Goal: Task Accomplishment & Management: Manage account settings

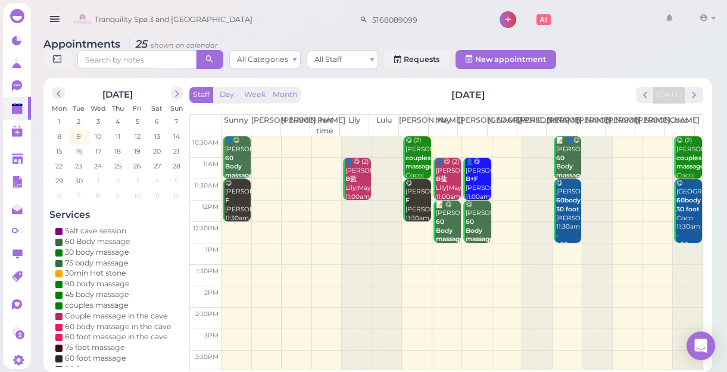
scroll to position [215, 0]
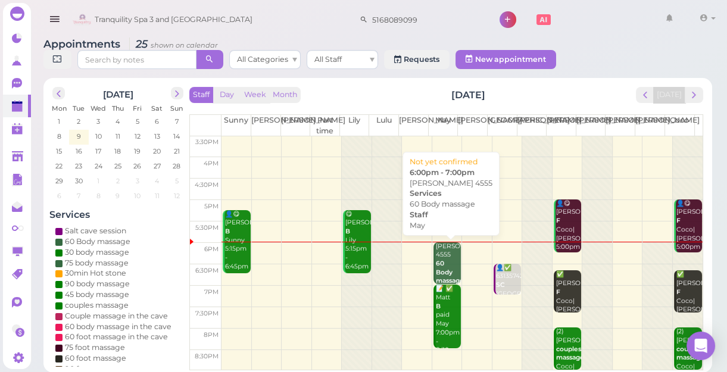
click at [453, 265] on div "[PERSON_NAME] 4555 60 Body massage May 6:00pm - 7:00pm" at bounding box center [448, 281] width 26 height 79
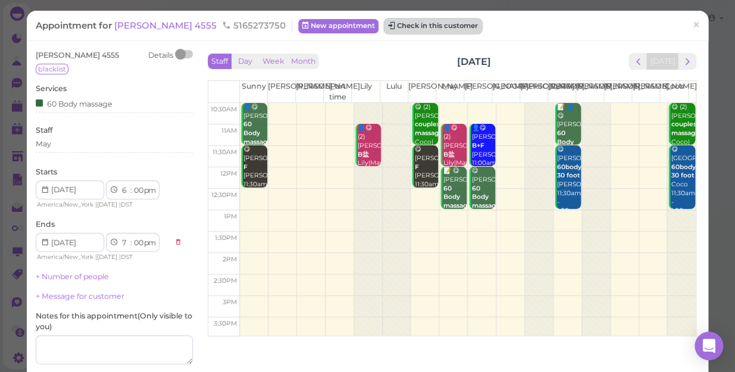
click at [399, 23] on button "Check in this customer" at bounding box center [432, 26] width 97 height 14
drag, startPoint x: 399, startPoint y: 23, endPoint x: 383, endPoint y: 27, distance: 16.6
click at [384, 27] on button "Check in this customer" at bounding box center [432, 26] width 97 height 14
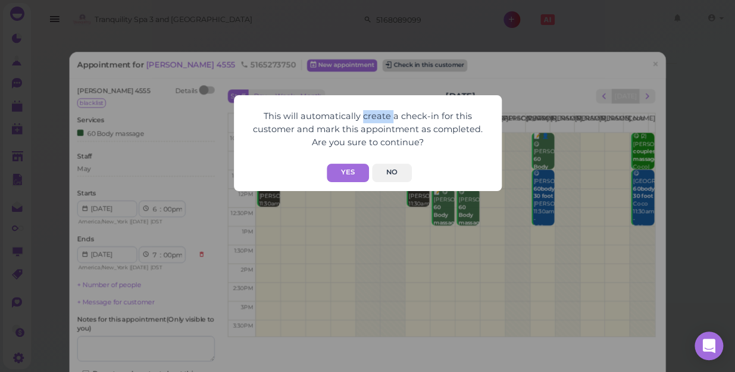
click at [383, 27] on div "This will automatically create a check-in for this customer and mark this appoi…" at bounding box center [367, 186] width 735 height 372
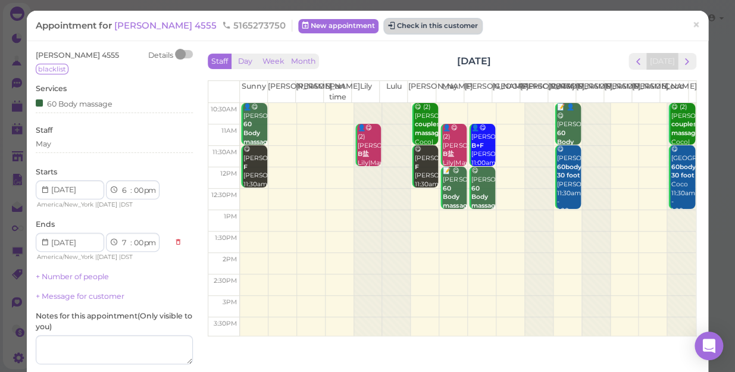
click at [384, 29] on button "Check in this customer" at bounding box center [432, 26] width 97 height 14
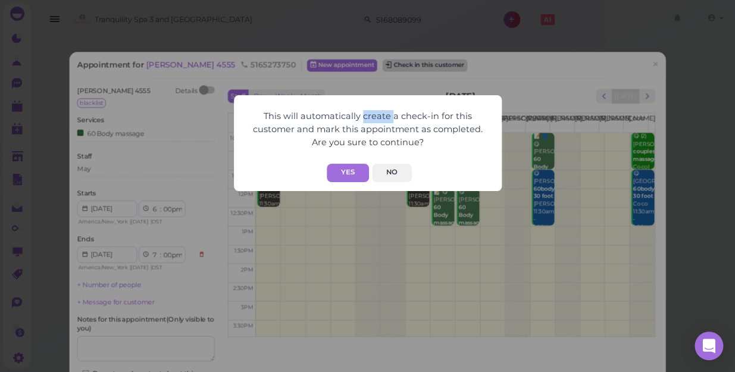
click at [381, 29] on div "This will automatically create a check-in for this customer and mark this appoi…" at bounding box center [367, 186] width 735 height 372
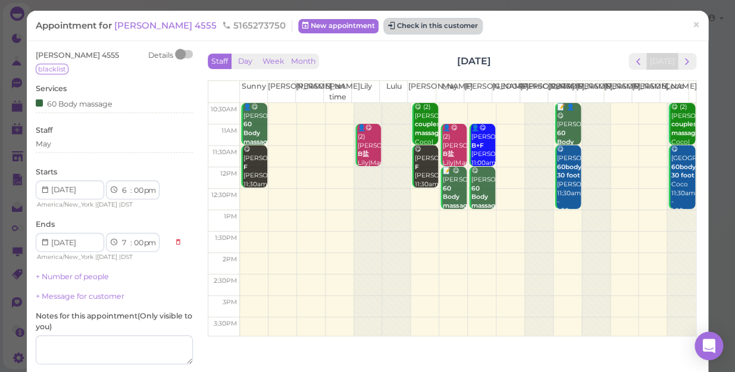
click at [384, 29] on button "Check in this customer" at bounding box center [432, 26] width 97 height 14
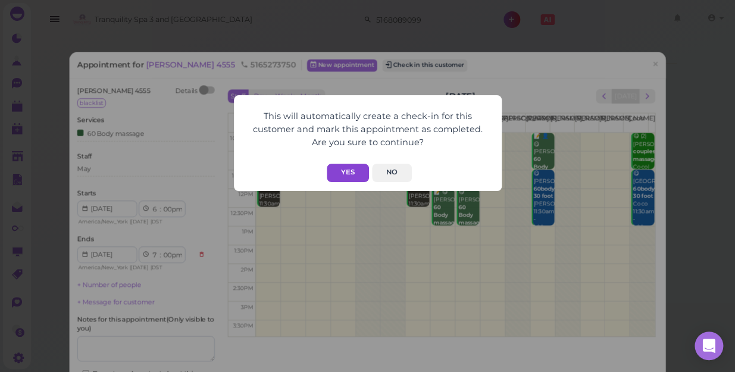
click at [344, 168] on button "Yes" at bounding box center [348, 173] width 42 height 18
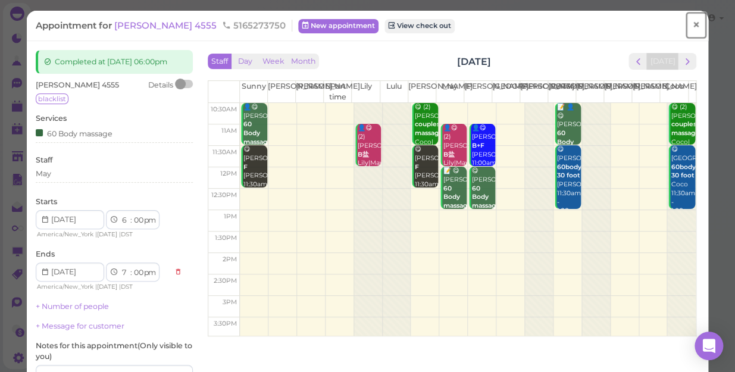
click at [692, 21] on span "×" at bounding box center [696, 25] width 8 height 17
click at [687, 21] on link at bounding box center [677, 19] width 35 height 33
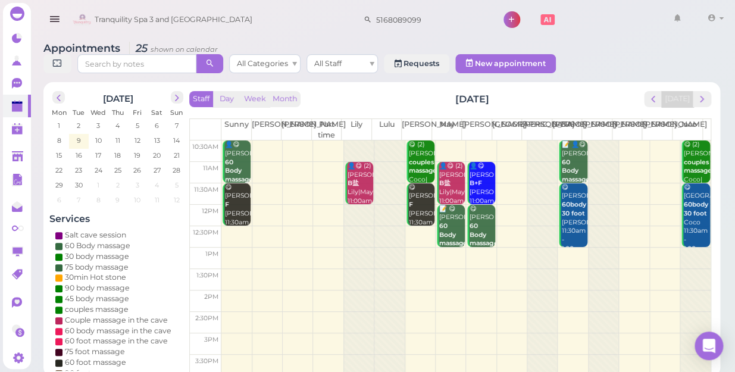
scroll to position [215, 0]
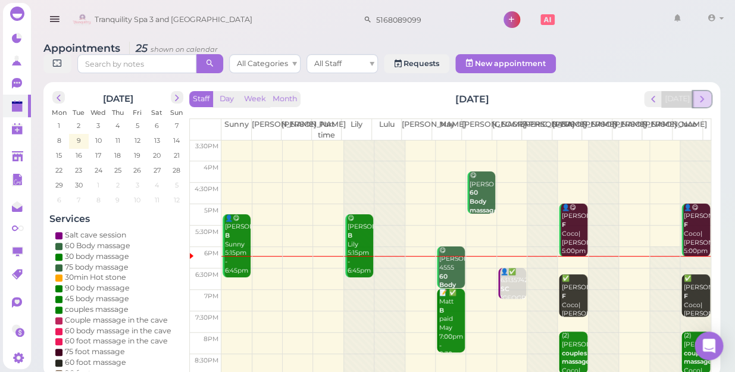
click at [704, 93] on span "next" at bounding box center [701, 98] width 11 height 11
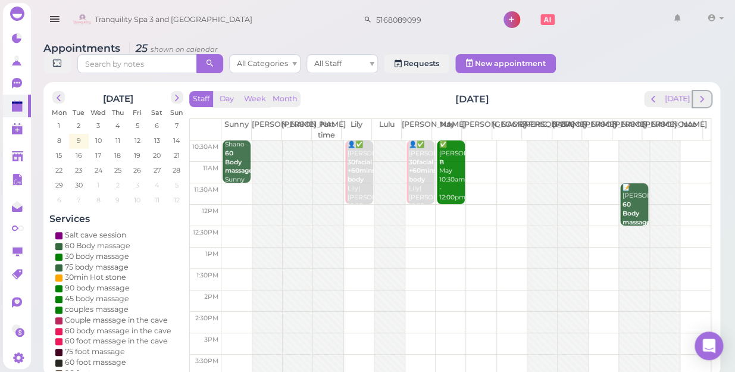
click at [704, 93] on span "next" at bounding box center [701, 98] width 11 height 11
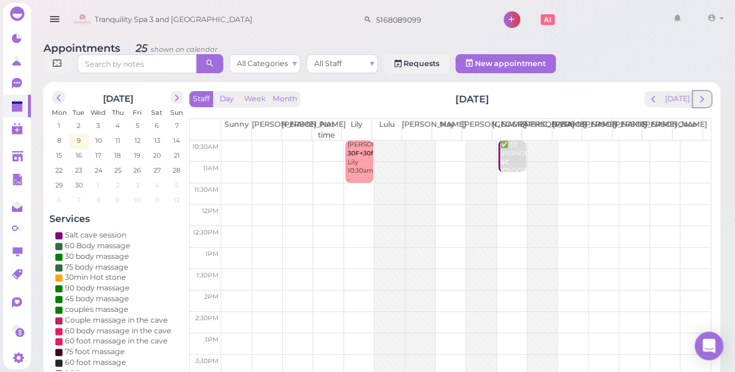
click at [704, 93] on span "next" at bounding box center [701, 98] width 11 height 11
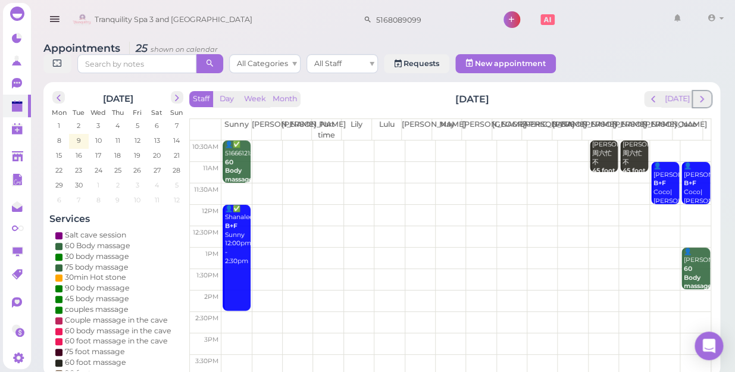
click at [704, 93] on span "next" at bounding box center [701, 98] width 11 height 11
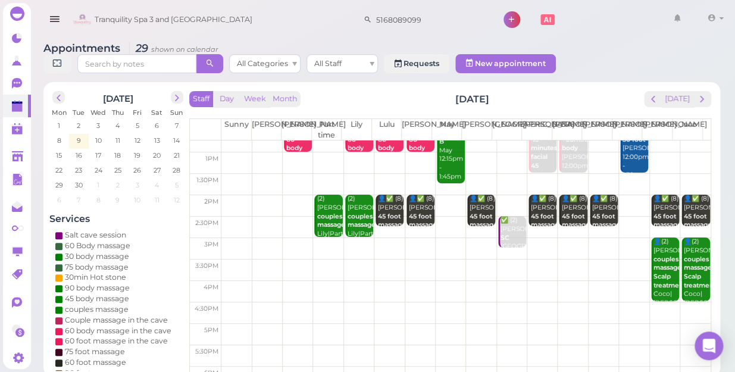
scroll to position [215, 0]
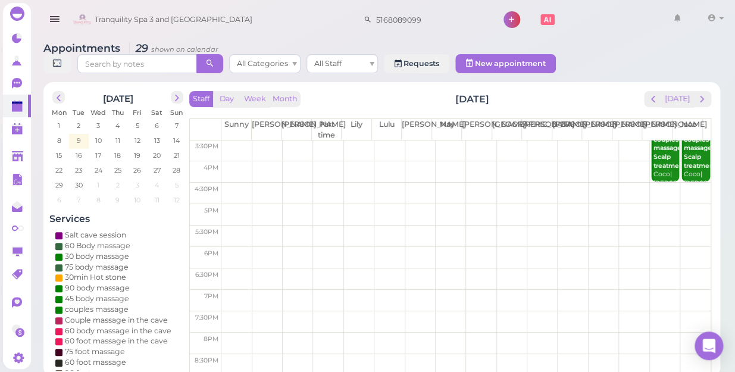
click at [685, 311] on td at bounding box center [465, 321] width 489 height 21
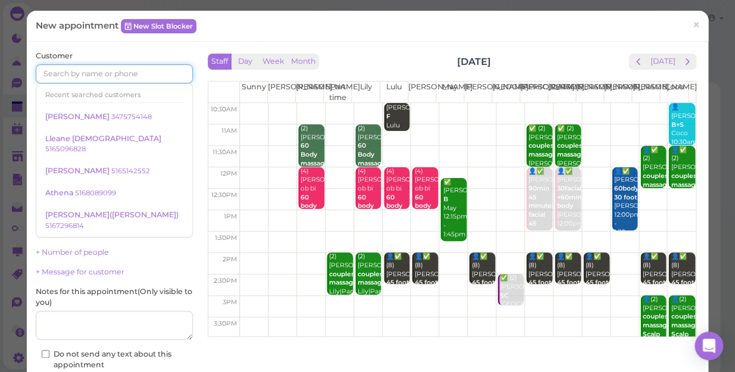
click at [101, 72] on input at bounding box center [114, 73] width 157 height 19
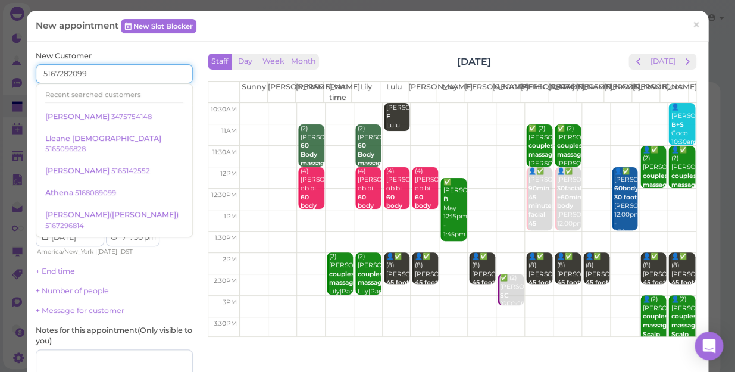
type input "5167282099"
click at [165, 132] on div "Services Select services" at bounding box center [114, 147] width 157 height 33
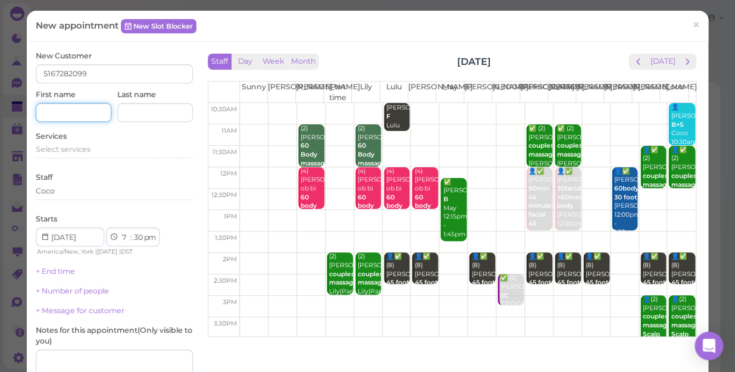
click at [81, 117] on input at bounding box center [74, 112] width 76 height 19
click at [89, 148] on span "Select services" at bounding box center [63, 149] width 55 height 9
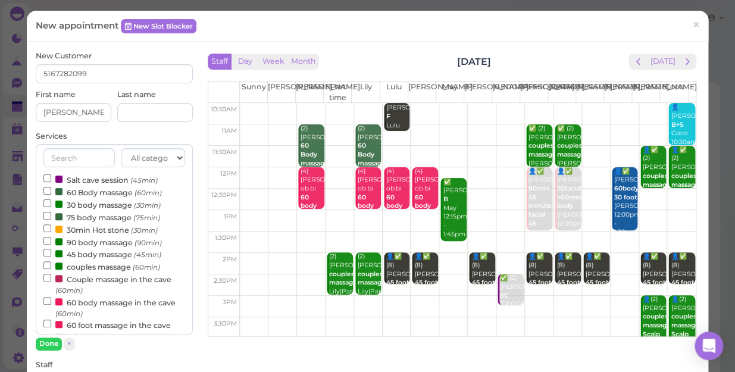
click at [92, 267] on label "couples massage (60min)" at bounding box center [101, 266] width 117 height 12
click at [51, 267] on input "couples massage (60min)" at bounding box center [47, 265] width 8 height 8
click at [48, 341] on button "Done" at bounding box center [49, 343] width 26 height 12
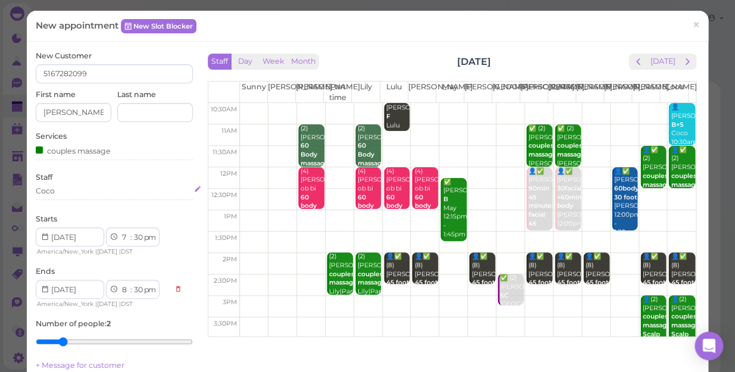
scroll to position [54, 0]
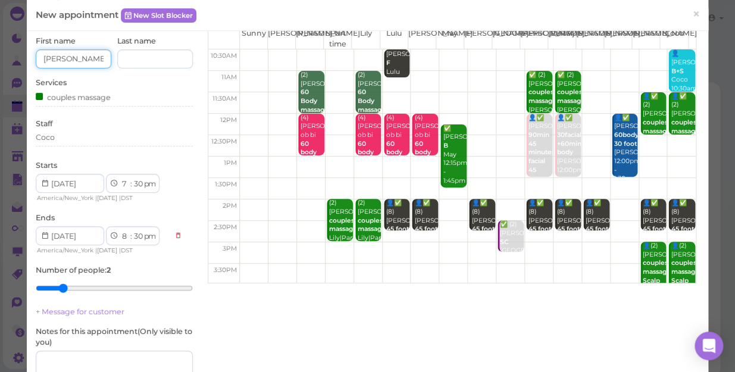
click at [49, 58] on input "[PERSON_NAME]" at bounding box center [74, 58] width 76 height 19
type input "[PERSON_NAME]"
click at [70, 141] on div "Coco" at bounding box center [114, 137] width 157 height 11
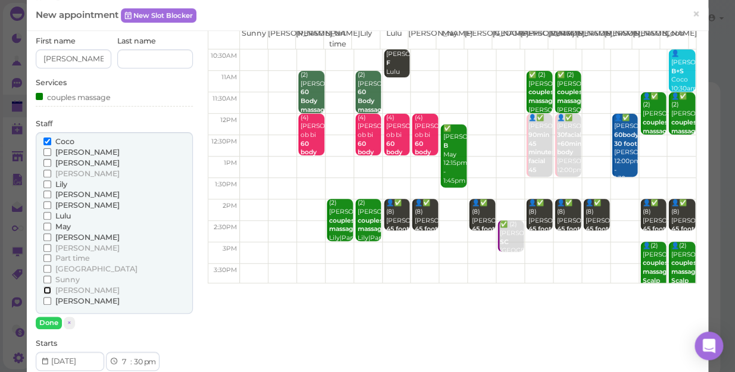
click at [48, 288] on input "[PERSON_NAME]" at bounding box center [47, 290] width 8 height 8
click at [51, 321] on button "Done" at bounding box center [49, 323] width 26 height 12
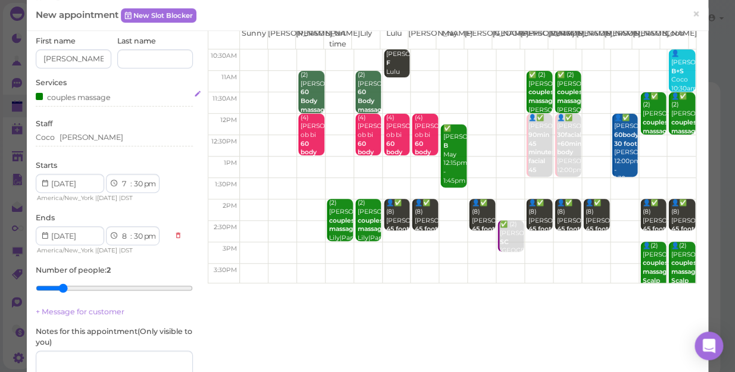
click at [114, 97] on div "couples massage" at bounding box center [114, 96] width 157 height 12
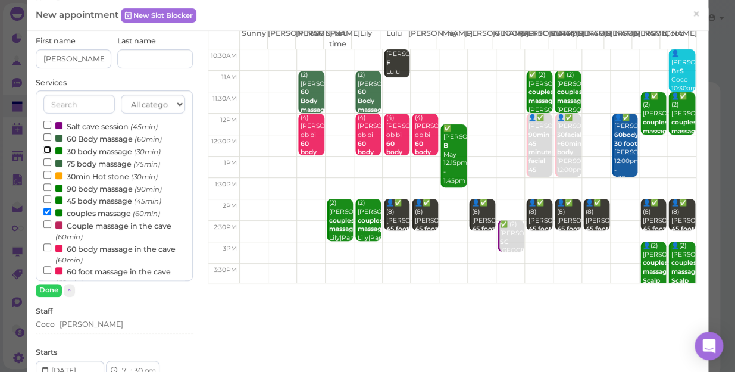
click at [48, 150] on input "30 body massage (30min)" at bounding box center [47, 150] width 8 height 8
select select "9"
select select "00"
click at [54, 288] on button "Done" at bounding box center [49, 290] width 26 height 12
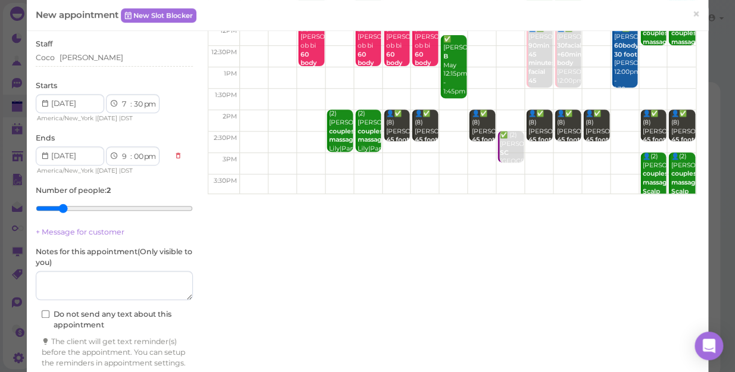
scroll to position [162, 0]
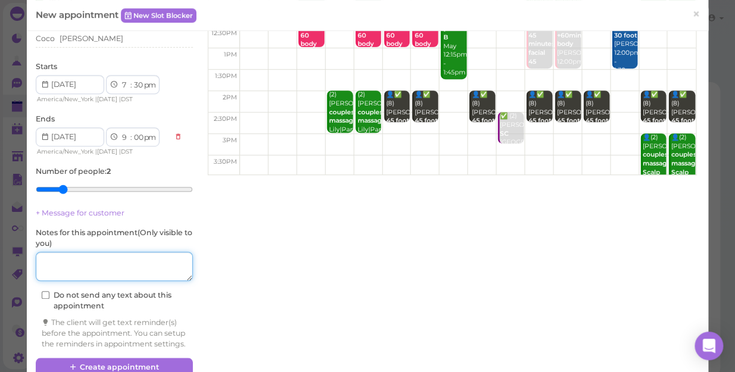
click at [109, 259] on textarea at bounding box center [114, 267] width 157 height 30
type textarea "F"
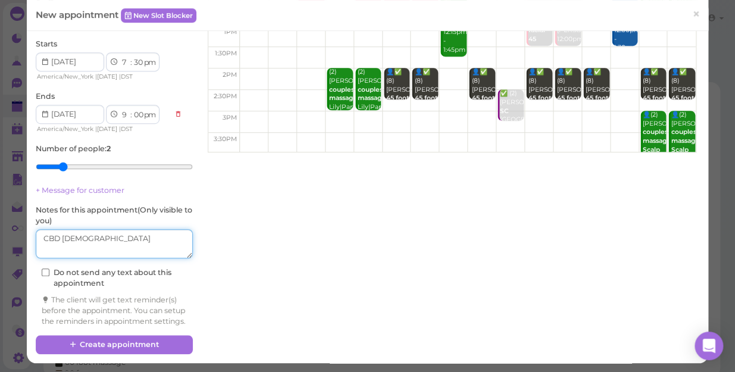
scroll to position [196, 0]
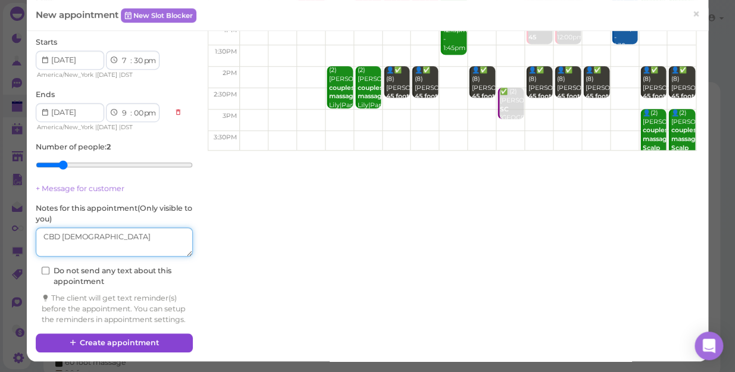
type textarea "CBD [DEMOGRAPHIC_DATA]"
click at [167, 343] on button "Create appointment" at bounding box center [114, 342] width 157 height 19
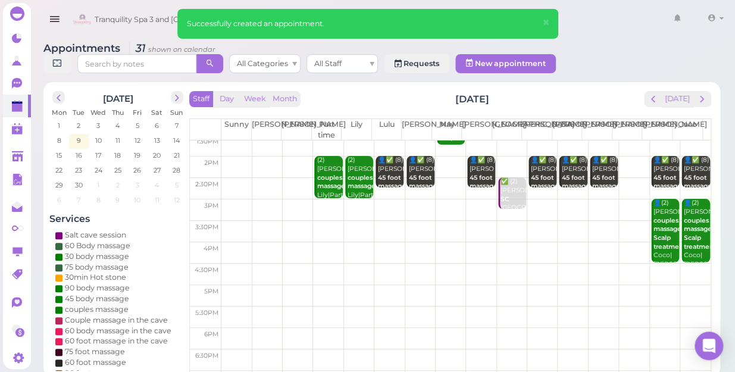
scroll to position [215, 0]
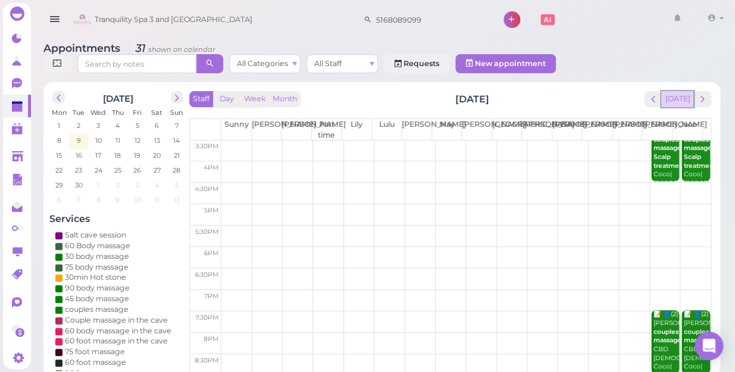
click at [686, 91] on button "[DATE]" at bounding box center [677, 99] width 32 height 16
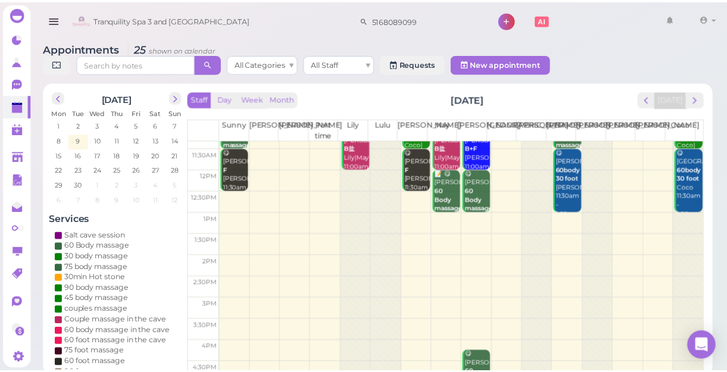
scroll to position [54, 0]
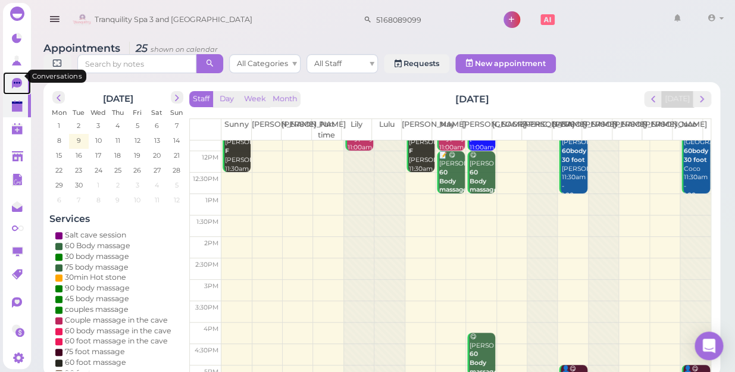
click at [15, 78] on icon at bounding box center [17, 83] width 10 height 11
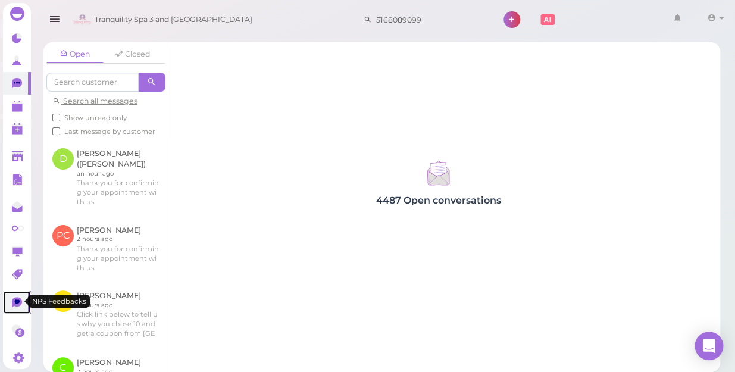
click at [17, 297] on icon at bounding box center [17, 302] width 10 height 11
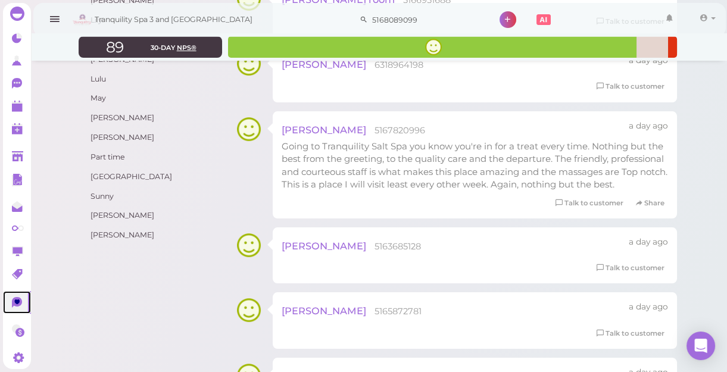
scroll to position [378, 0]
click at [19, 104] on polygon at bounding box center [17, 108] width 11 height 8
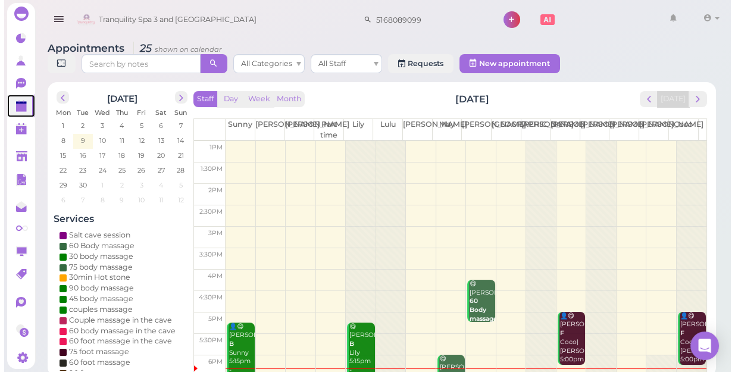
scroll to position [215, 0]
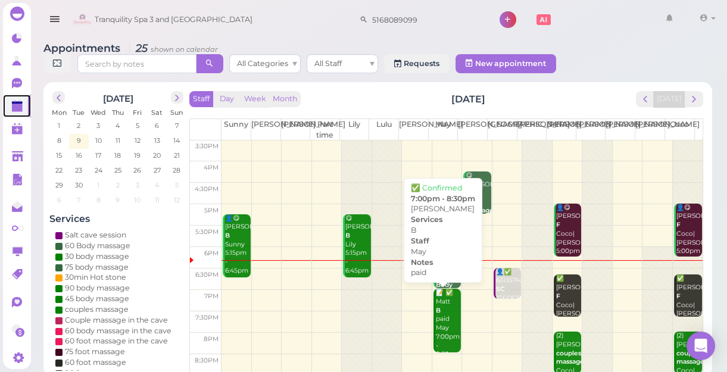
click at [440, 312] on div "📝 ✅ [PERSON_NAME] paid May 7:00pm - 8:30pm" at bounding box center [448, 324] width 26 height 70
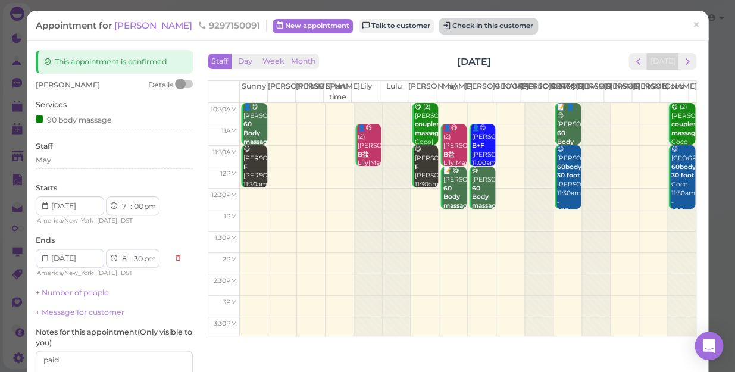
click at [450, 25] on button "Check in this customer" at bounding box center [488, 26] width 97 height 14
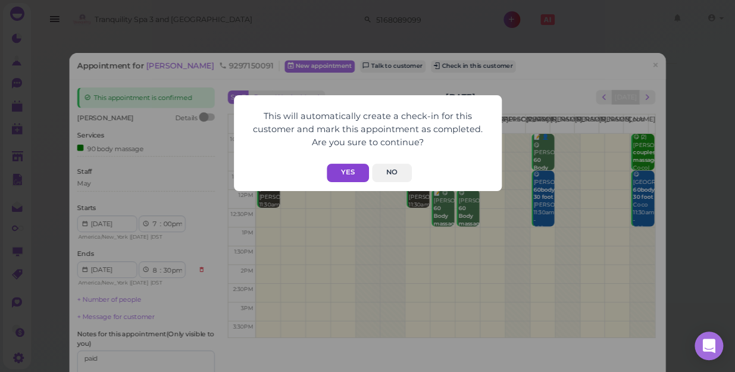
click at [353, 174] on button "Yes" at bounding box center [348, 173] width 42 height 18
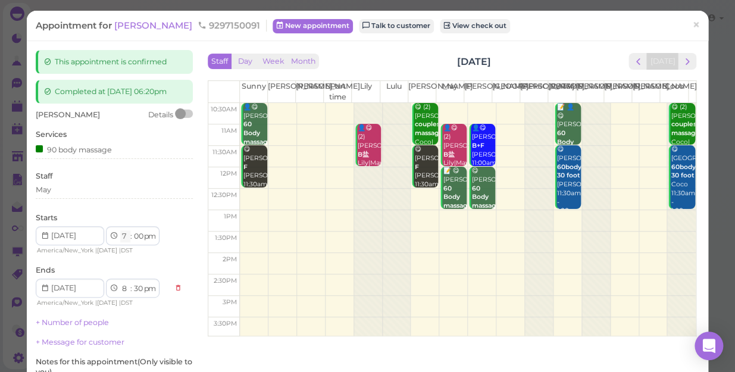
click at [126, 243] on select "1 2 3 4 5 6 7 8 9 10 11 12" at bounding box center [125, 236] width 10 height 12
select select "6"
click at [120, 240] on select "1 2 3 4 5 6 7 8 9 10 11 12" at bounding box center [125, 236] width 10 height 12
click at [124, 149] on div "Services 90 body massage" at bounding box center [114, 145] width 157 height 33
select select "7"
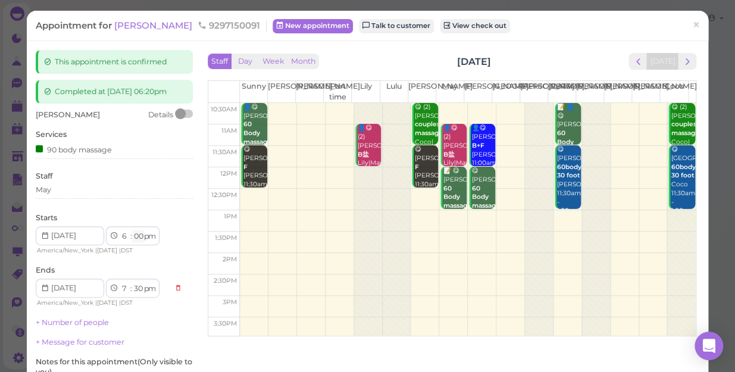
click at [140, 243] on select "00 05 10 15 20 25 30 35 40 45 50 55" at bounding box center [138, 236] width 12 height 12
select select "20"
click at [132, 240] on select "00 05 10 15 20 25 30 35 40 45 50 55" at bounding box center [138, 236] width 12 height 12
select select "50"
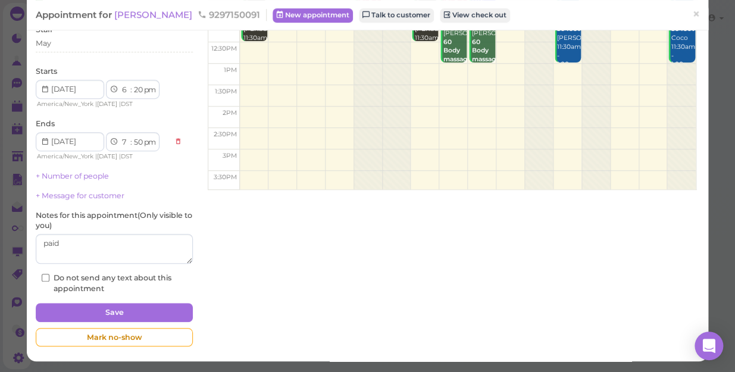
scroll to position [156, 0]
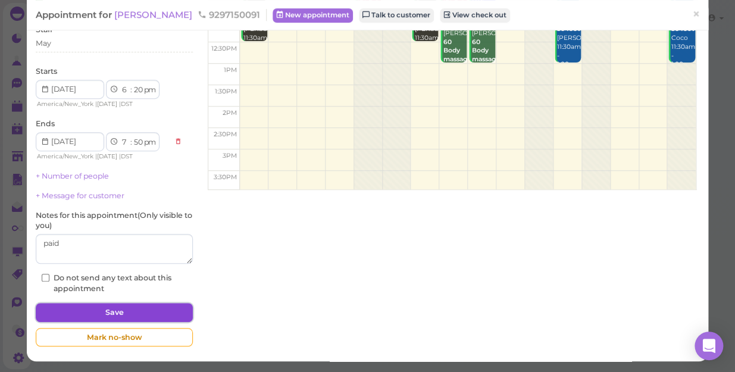
click at [132, 306] on button "Save" at bounding box center [114, 312] width 157 height 19
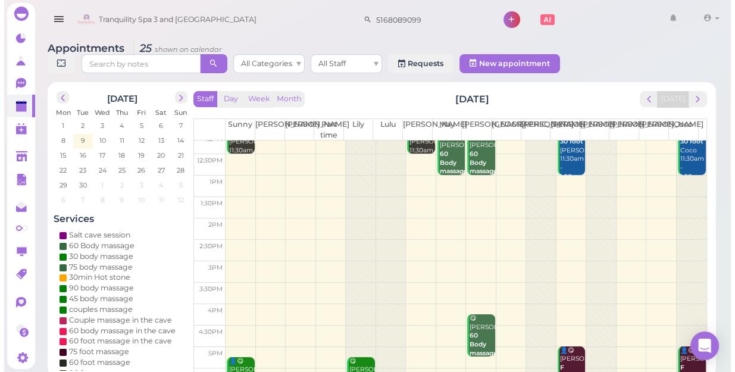
scroll to position [215, 0]
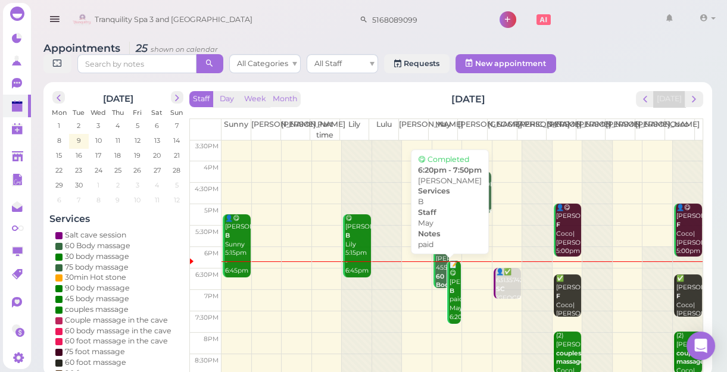
click at [450, 282] on div "📝 😋 [PERSON_NAME] paid May 6:20pm - 7:50pm" at bounding box center [455, 300] width 12 height 79
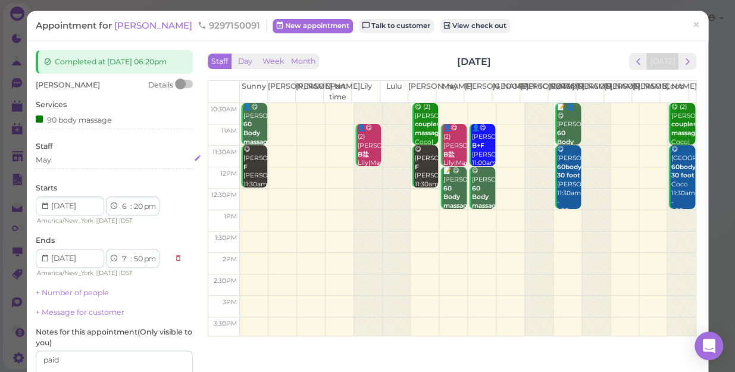
click at [51, 165] on div "May" at bounding box center [114, 160] width 157 height 11
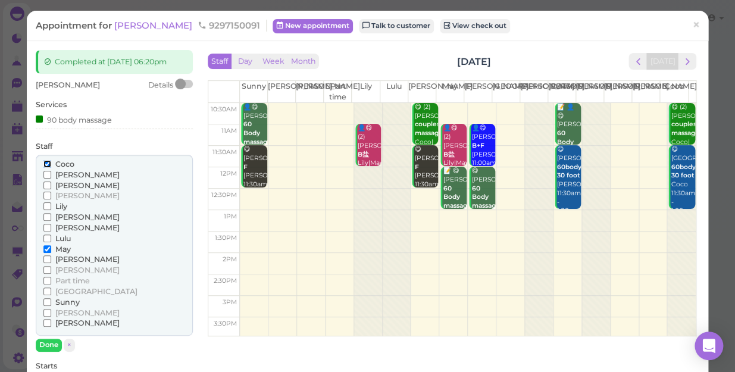
click at [45, 168] on input "Coco" at bounding box center [47, 164] width 8 height 8
click at [46, 231] on input "[PERSON_NAME]" at bounding box center [47, 228] width 8 height 8
click at [45, 231] on input "[PERSON_NAME]" at bounding box center [47, 228] width 8 height 8
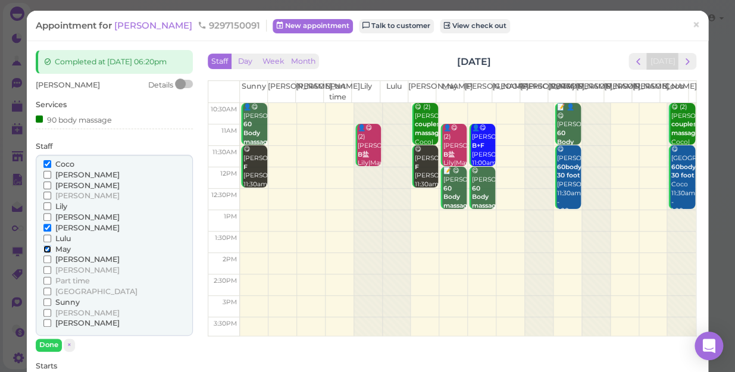
click at [47, 253] on input "May" at bounding box center [47, 249] width 8 height 8
click at [47, 168] on input "Coco" at bounding box center [47, 164] width 8 height 8
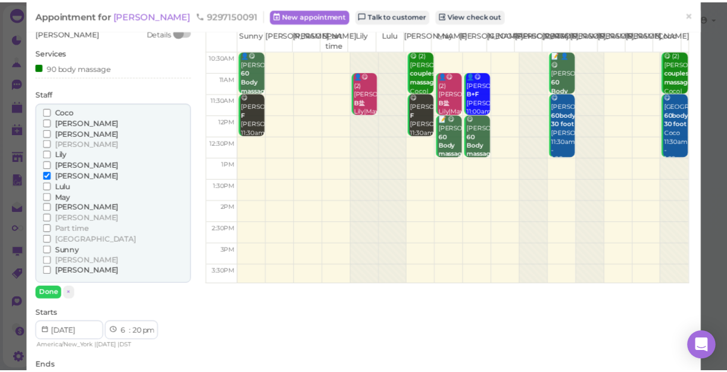
scroll to position [108, 0]
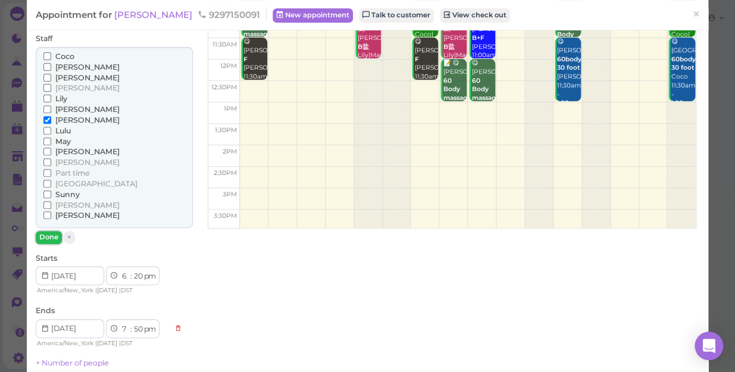
click at [47, 243] on button "Done" at bounding box center [49, 237] width 26 height 12
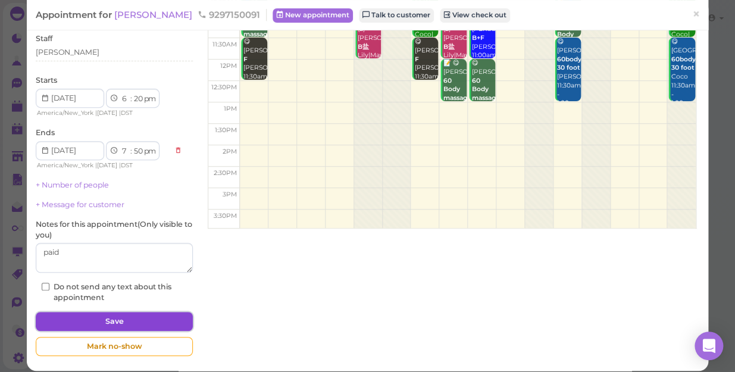
click at [126, 329] on button "Save" at bounding box center [114, 321] width 157 height 19
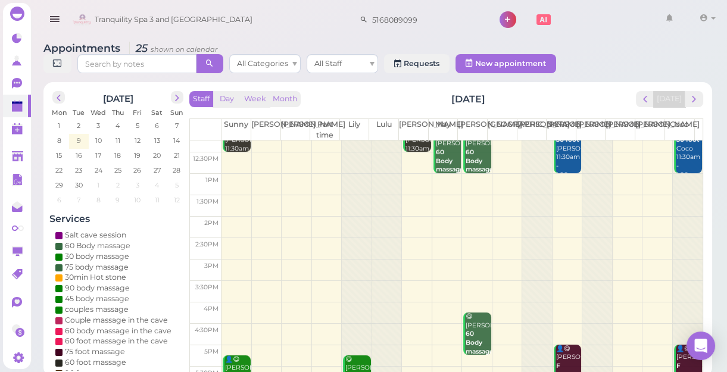
scroll to position [215, 0]
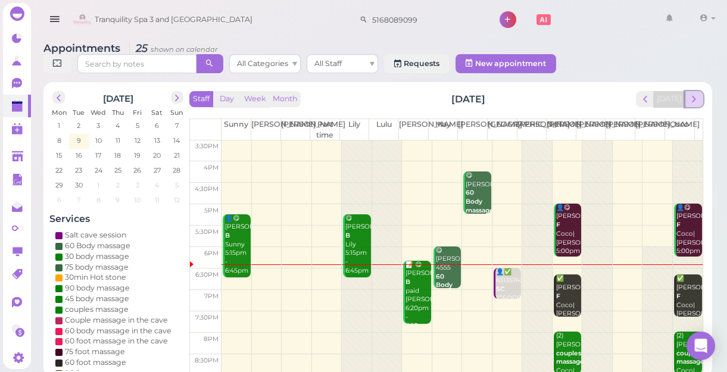
click at [699, 102] on button "next" at bounding box center [693, 99] width 18 height 16
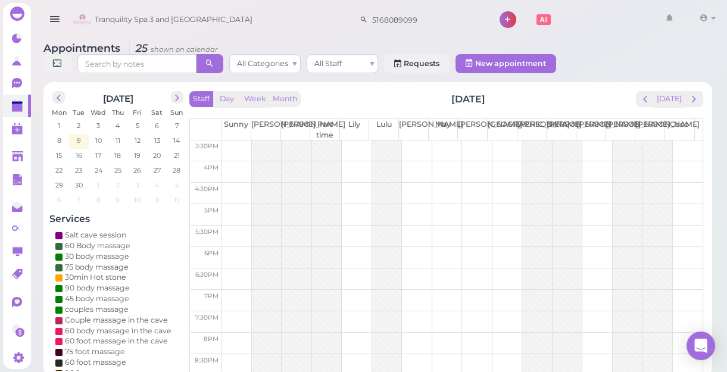
click at [699, 102] on button "next" at bounding box center [693, 99] width 18 height 16
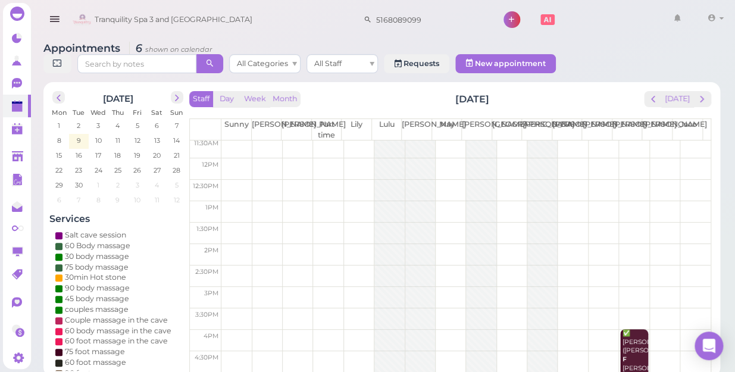
scroll to position [108, 0]
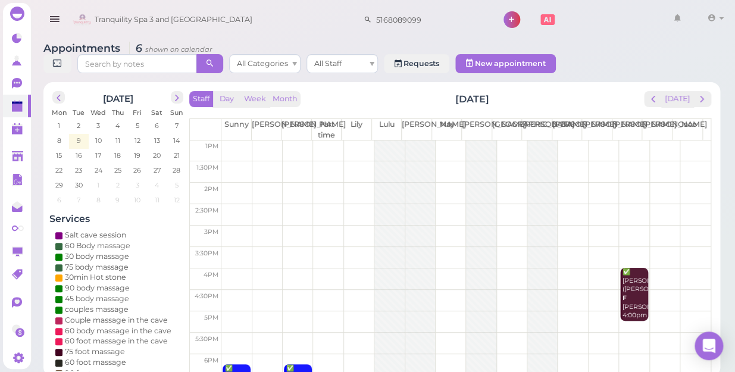
click at [353, 183] on td at bounding box center [465, 193] width 489 height 21
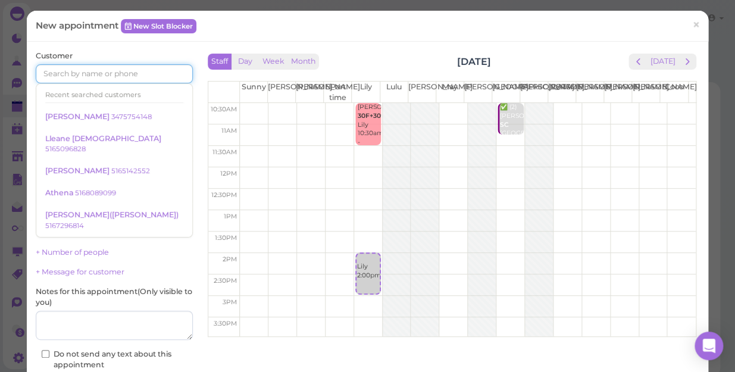
click at [151, 76] on input at bounding box center [114, 73] width 157 height 19
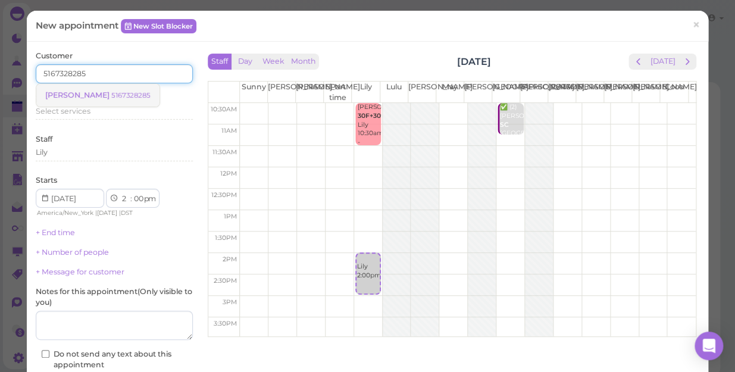
type input "5167328285"
click at [111, 93] on small "5167328285" at bounding box center [130, 95] width 39 height 8
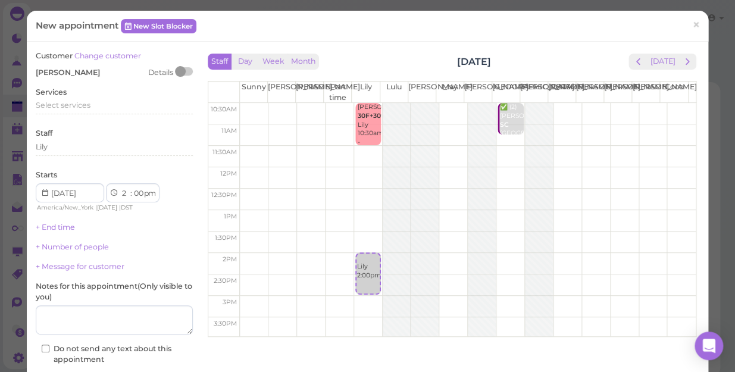
click at [111, 93] on div "Services Select services" at bounding box center [114, 103] width 157 height 33
click at [94, 103] on div "Select services" at bounding box center [114, 105] width 157 height 11
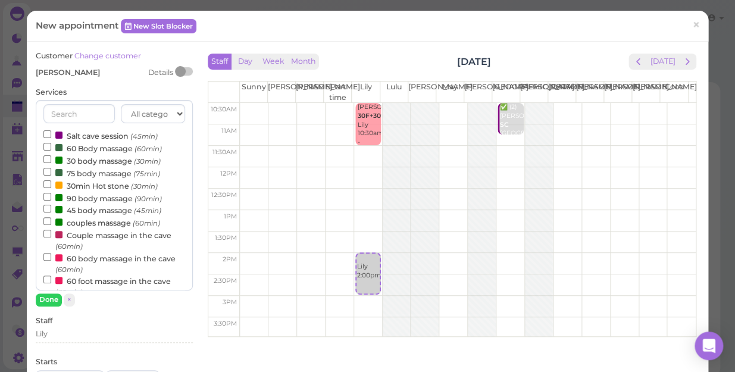
click at [96, 148] on label "60 Body massage (60min)" at bounding box center [102, 148] width 118 height 12
click at [51, 148] on input "60 Body massage (60min)" at bounding box center [47, 147] width 8 height 8
click at [44, 143] on input "60 Body massage (60min)" at bounding box center [47, 147] width 8 height 8
click at [45, 148] on input "60 Body massage (60min)" at bounding box center [47, 147] width 8 height 8
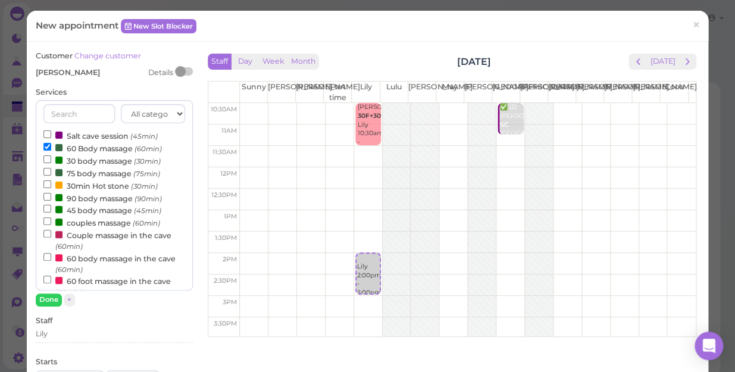
click at [45, 148] on input "60 Body massage (60min)" at bounding box center [47, 147] width 8 height 8
click at [47, 146] on input "60 Body massage (60min)" at bounding box center [47, 147] width 8 height 8
click at [52, 301] on button "Done" at bounding box center [49, 299] width 26 height 12
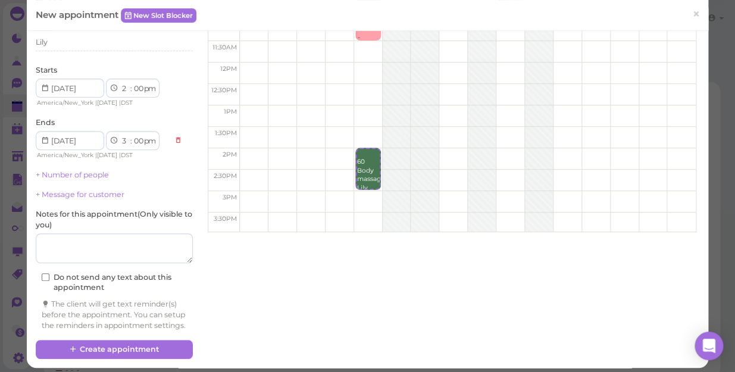
scroll to position [121, 0]
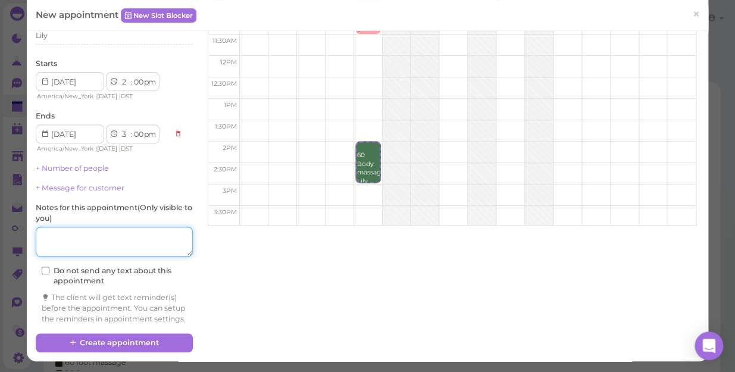
click at [84, 232] on textarea at bounding box center [114, 242] width 157 height 30
type textarea "CBD$90"
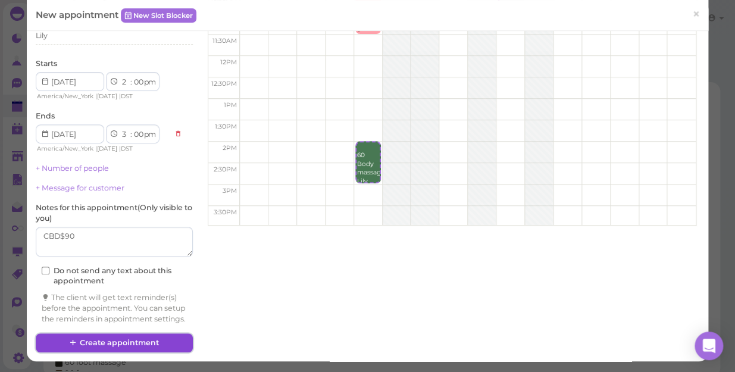
click at [144, 337] on button "Create appointment" at bounding box center [114, 342] width 157 height 19
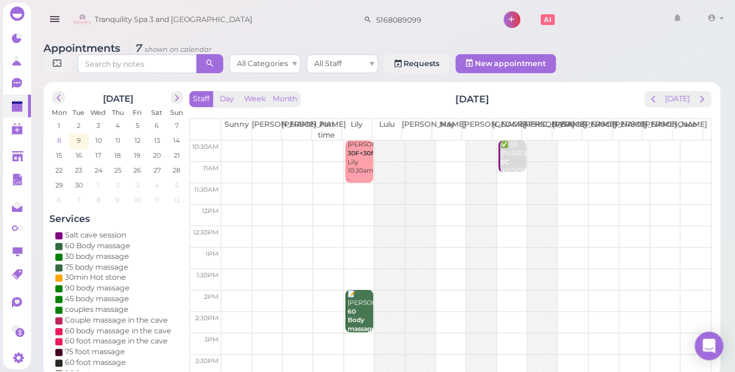
click at [60, 135] on span "8" at bounding box center [59, 140] width 7 height 11
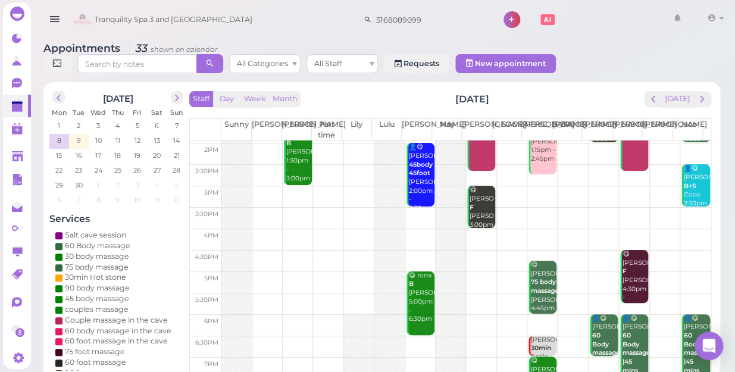
scroll to position [162, 0]
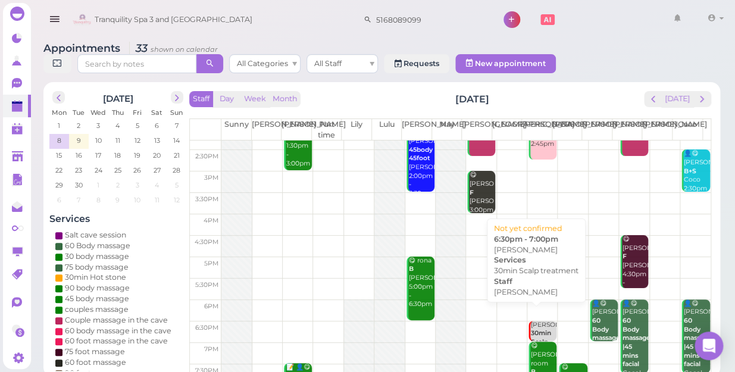
click at [537, 321] on div "SINGH 30min Scalp treatment [PERSON_NAME] 6:30pm - 7:00pm" at bounding box center [543, 356] width 26 height 70
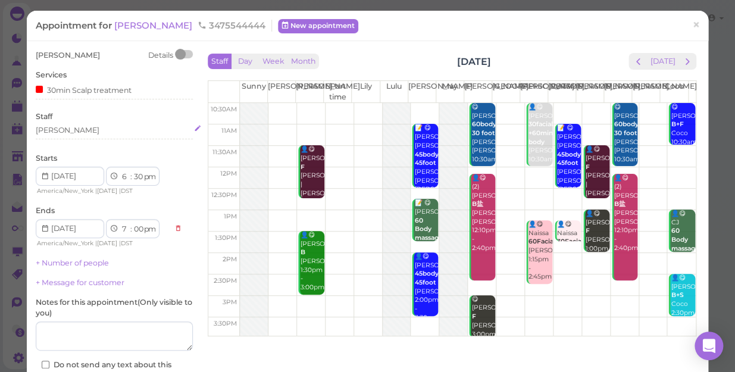
click at [68, 133] on div "[PERSON_NAME]" at bounding box center [114, 130] width 157 height 11
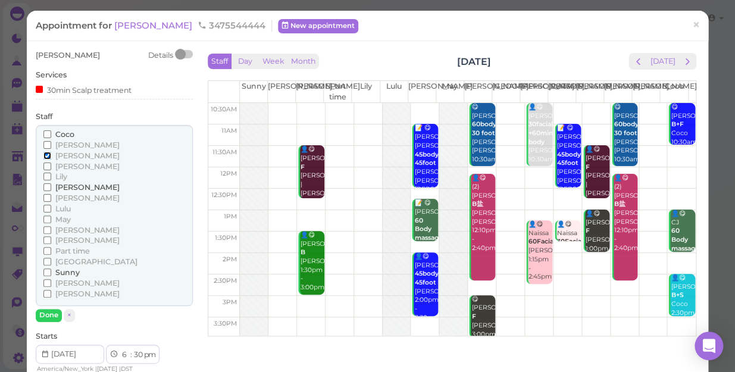
click at [46, 154] on input "[PERSON_NAME]" at bounding box center [47, 156] width 8 height 8
click at [49, 317] on button "Done" at bounding box center [49, 315] width 26 height 12
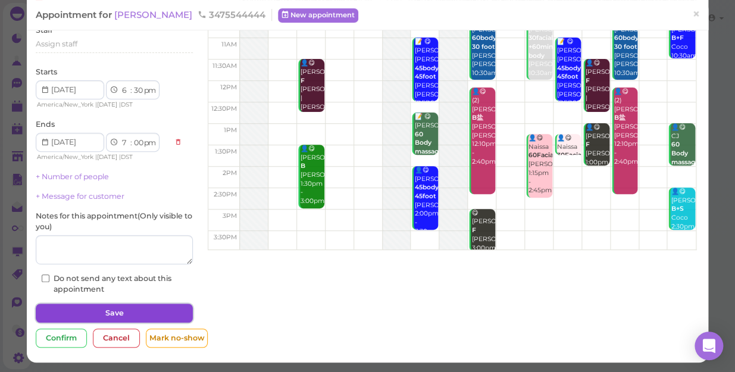
click at [120, 314] on button "Save" at bounding box center [114, 312] width 157 height 19
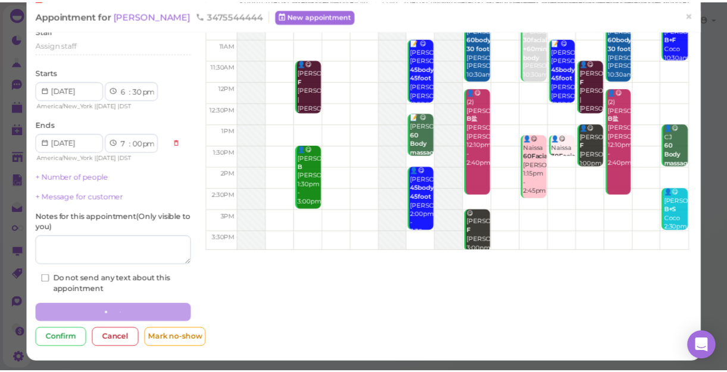
scroll to position [86, 0]
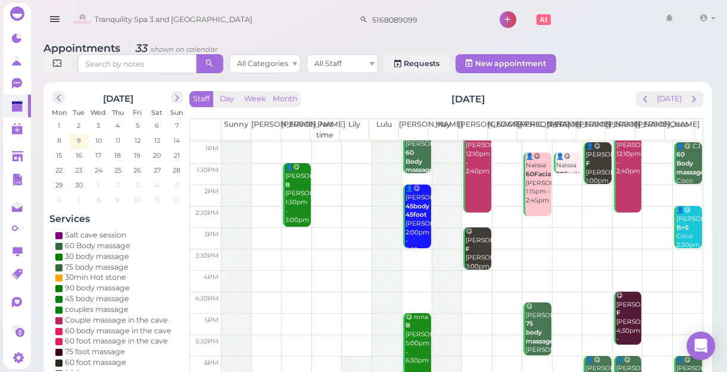
scroll to position [108, 0]
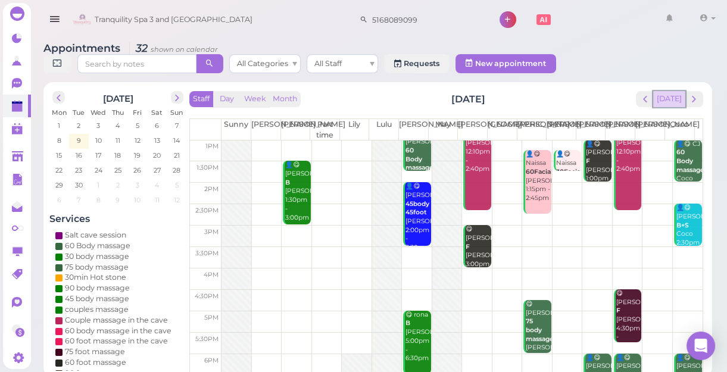
click at [678, 103] on button "[DATE]" at bounding box center [669, 99] width 32 height 16
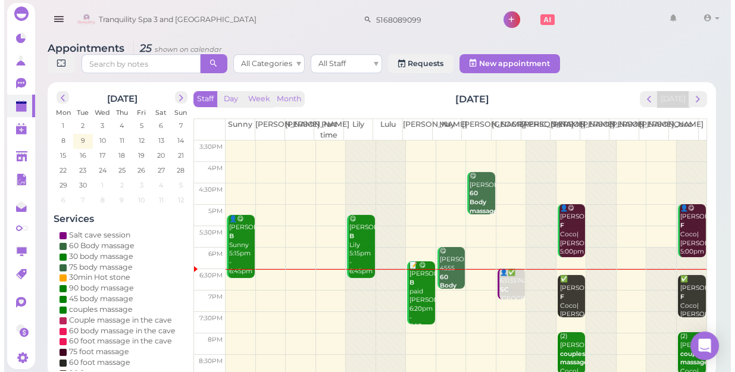
scroll to position [215, 0]
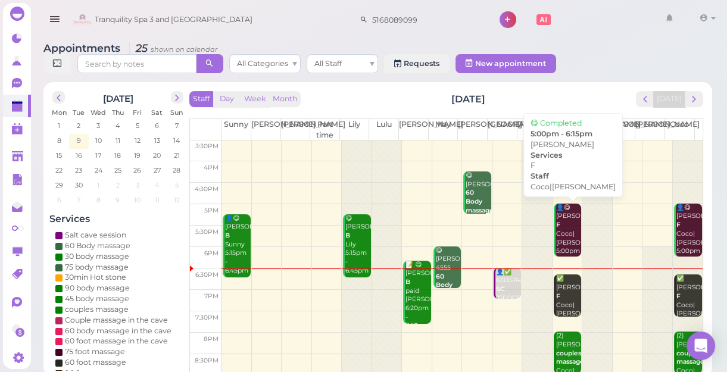
click at [556, 230] on div "👤😋 [PERSON_NAME]|[PERSON_NAME] 5:00pm - 6:15pm" at bounding box center [568, 238] width 26 height 70
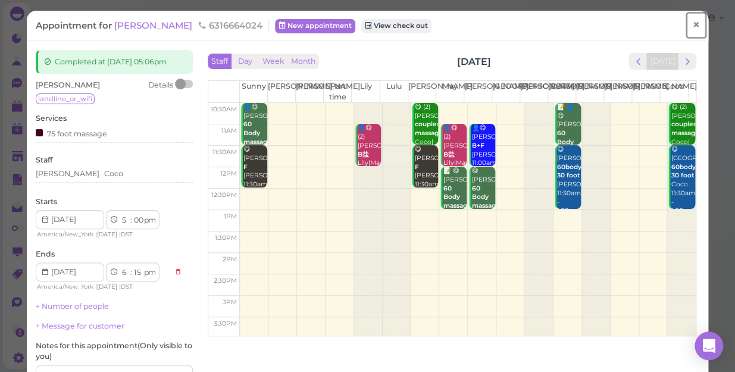
click at [692, 24] on span "×" at bounding box center [696, 25] width 8 height 17
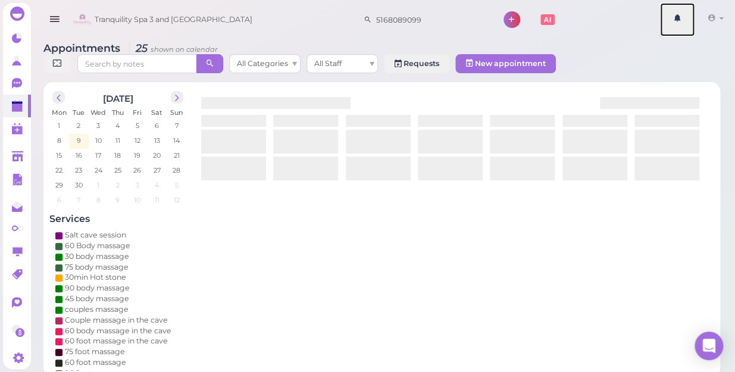
click at [689, 24] on link at bounding box center [677, 19] width 35 height 33
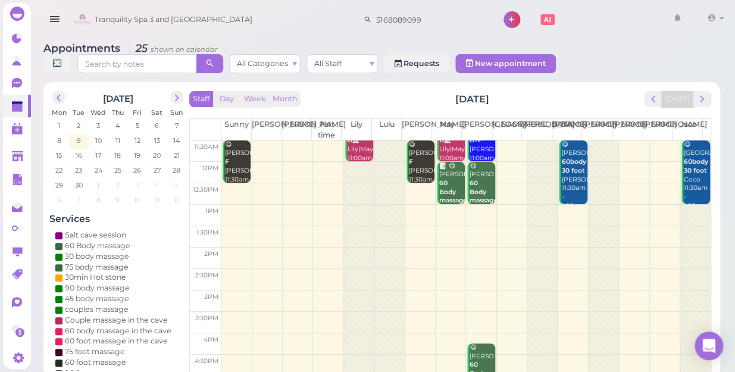
scroll to position [162, 0]
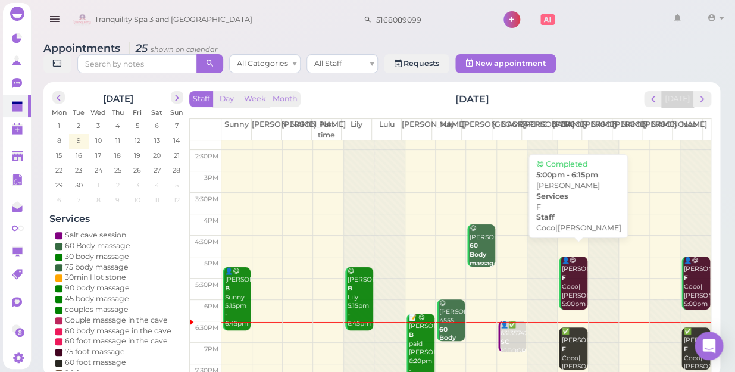
click at [568, 264] on div "👤😋 [PERSON_NAME]|[PERSON_NAME] 5:00pm - 6:15pm" at bounding box center [573, 291] width 26 height 70
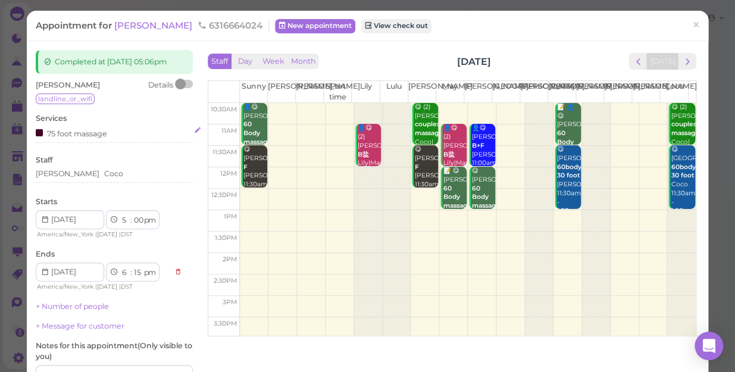
click at [114, 139] on div "75 foot massage" at bounding box center [114, 133] width 157 height 12
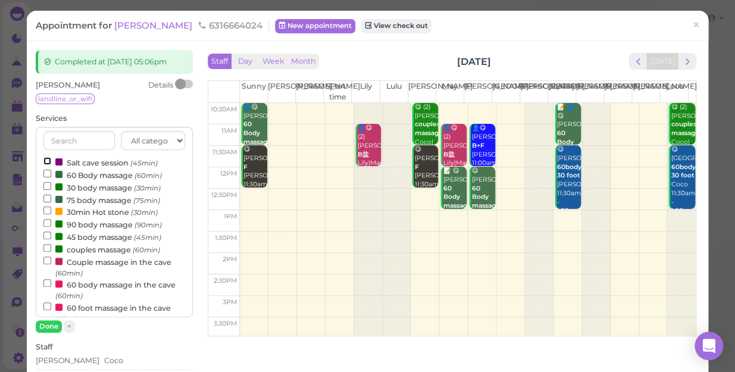
click at [45, 165] on input "Salt cave session (45min)" at bounding box center [47, 161] width 8 height 8
select select "6"
select select "15"
click at [49, 165] on input "Salt cave session (45min)" at bounding box center [47, 161] width 8 height 8
select select "7"
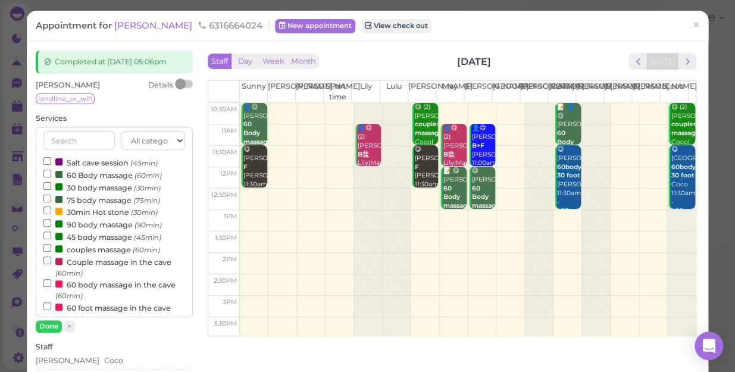
select select "00"
click at [48, 333] on button "Done" at bounding box center [49, 326] width 26 height 12
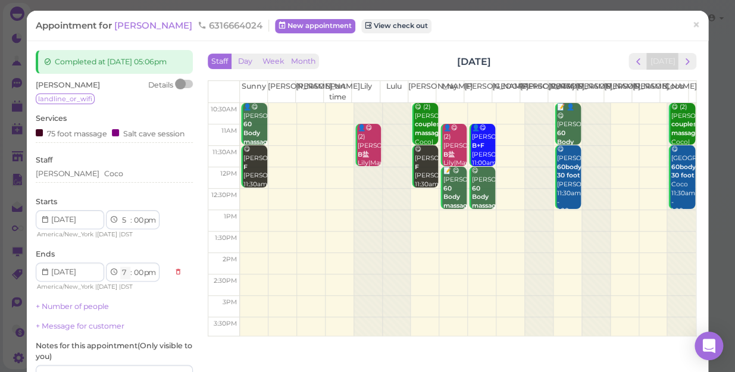
click at [124, 279] on select "1 2 3 4 5 6 7 8 9 10 11 12" at bounding box center [125, 273] width 10 height 12
select select "6"
click at [120, 277] on select "1 2 3 4 5 6 7 8 9 10 11 12" at bounding box center [125, 273] width 10 height 12
click at [126, 179] on div "[PERSON_NAME]" at bounding box center [114, 173] width 157 height 11
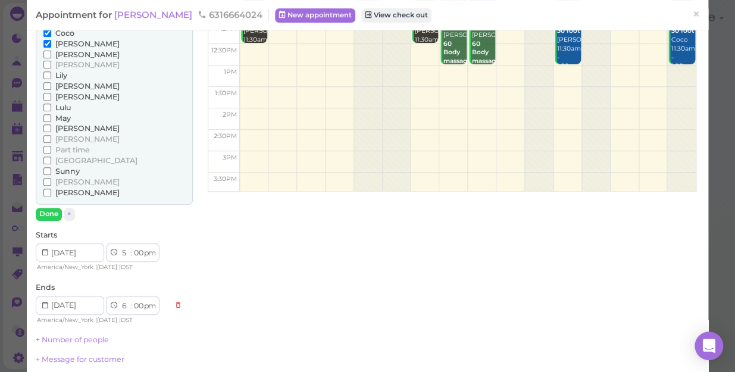
scroll to position [162, 0]
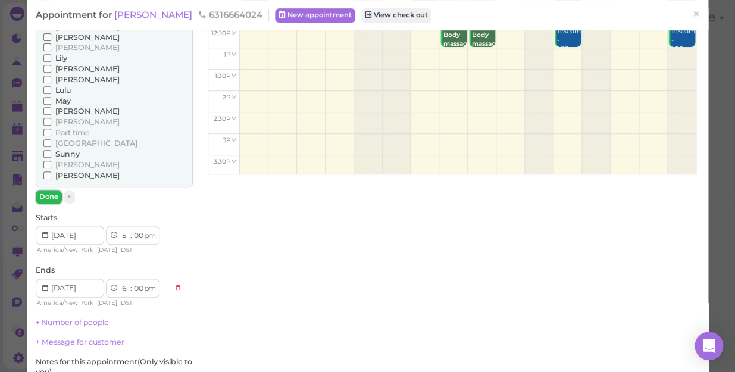
click at [48, 203] on button "Done" at bounding box center [49, 196] width 26 height 12
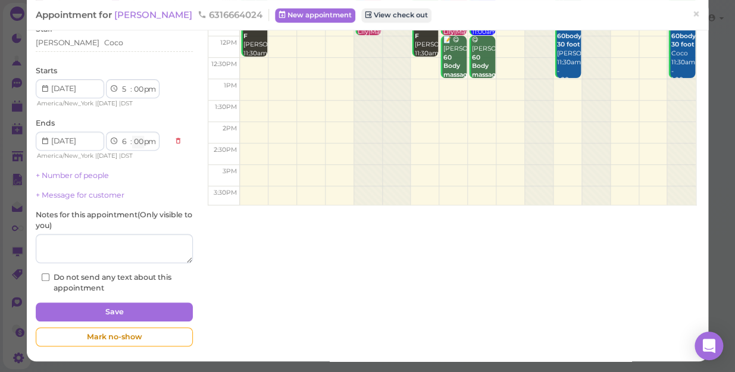
click at [142, 144] on select "00 05 10 15 20 25 30 35 40 45 50 55" at bounding box center [138, 142] width 12 height 12
select select "15"
click at [132, 136] on select "00 05 10 15 20 25 30 35 40 45 50 55" at bounding box center [138, 142] width 12 height 12
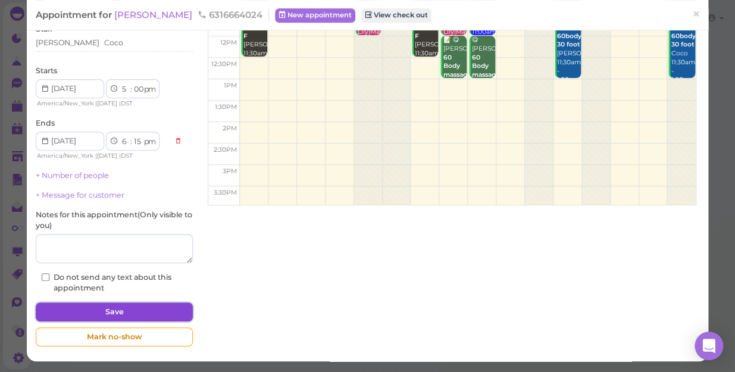
click at [152, 317] on button "Save" at bounding box center [114, 311] width 157 height 19
select select "7"
select select "00"
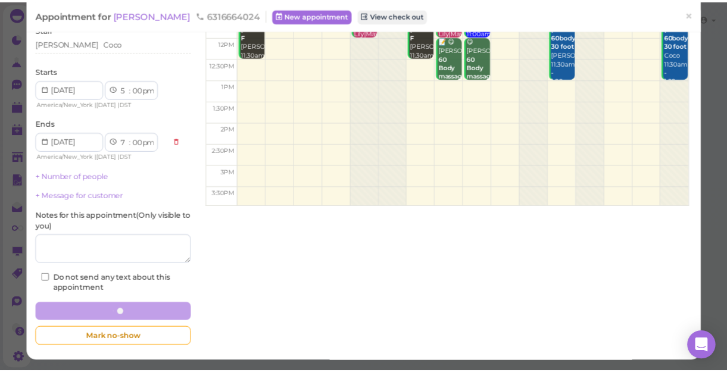
scroll to position [140, 0]
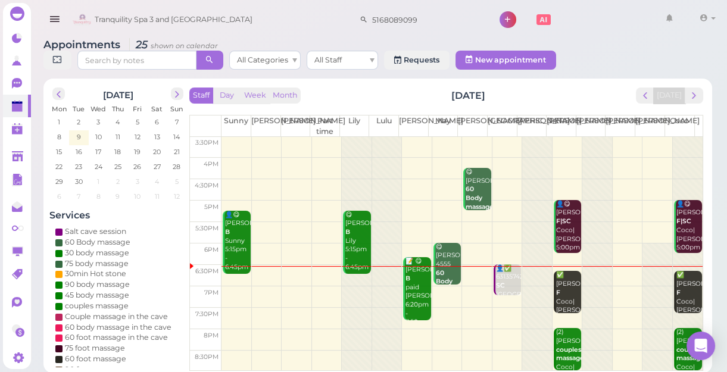
scroll to position [4, 0]
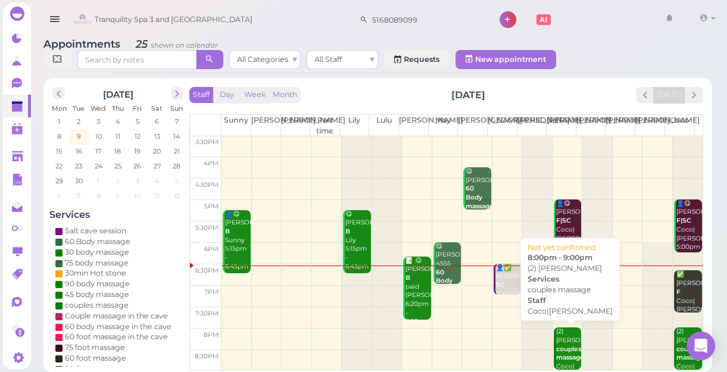
click at [559, 334] on div "(2) [PERSON_NAME] couples massage Coco|[PERSON_NAME] 8:00pm - 9:00pm" at bounding box center [568, 366] width 26 height 79
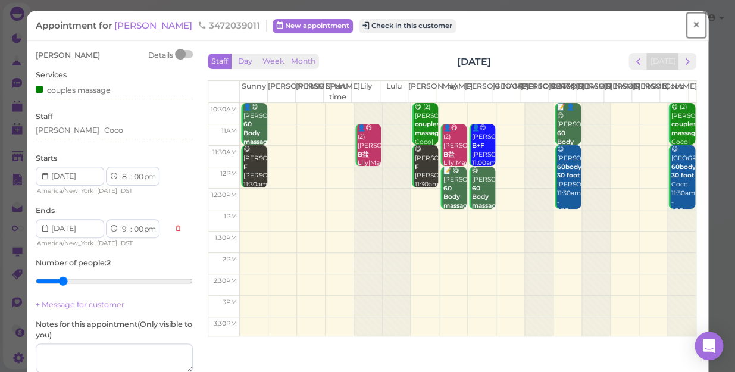
click at [692, 26] on span "×" at bounding box center [696, 25] width 8 height 17
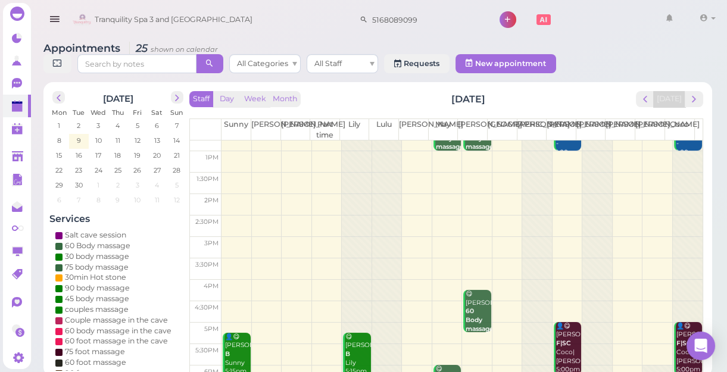
scroll to position [215, 0]
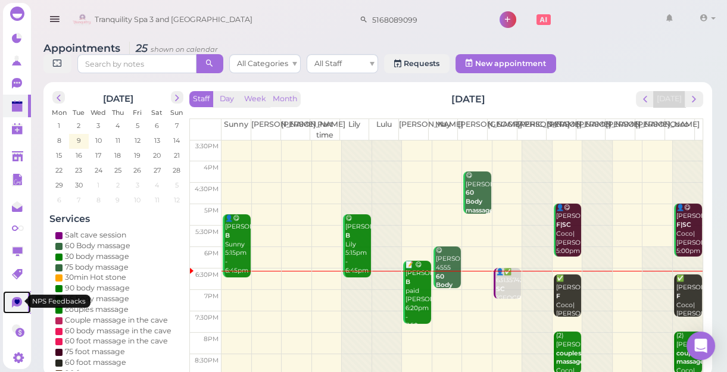
click at [18, 302] on icon at bounding box center [17, 302] width 10 height 11
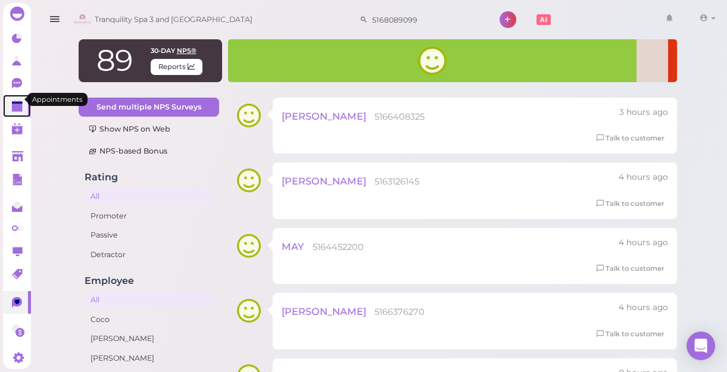
click at [12, 104] on polygon at bounding box center [17, 108] width 11 height 8
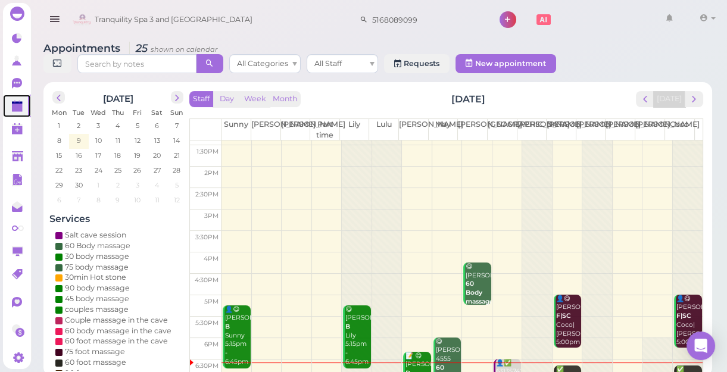
scroll to position [215, 0]
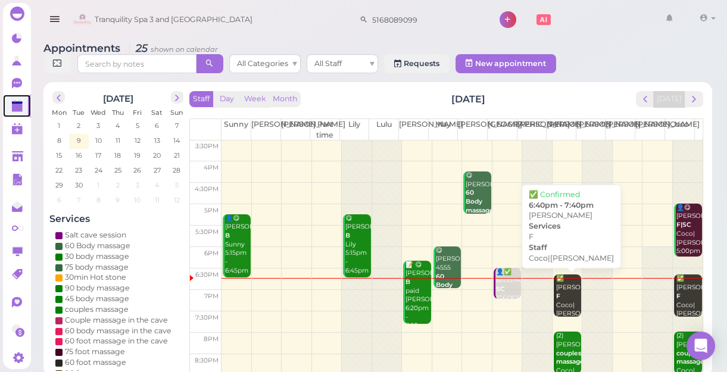
click at [555, 305] on div "✅ [PERSON_NAME] F Coco|[PERSON_NAME] 6:40pm - 7:40pm" at bounding box center [568, 309] width 26 height 70
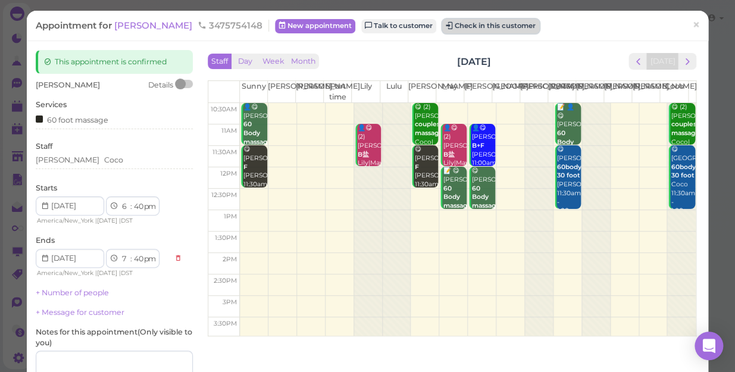
click at [496, 23] on button "Check in this customer" at bounding box center [490, 26] width 97 height 14
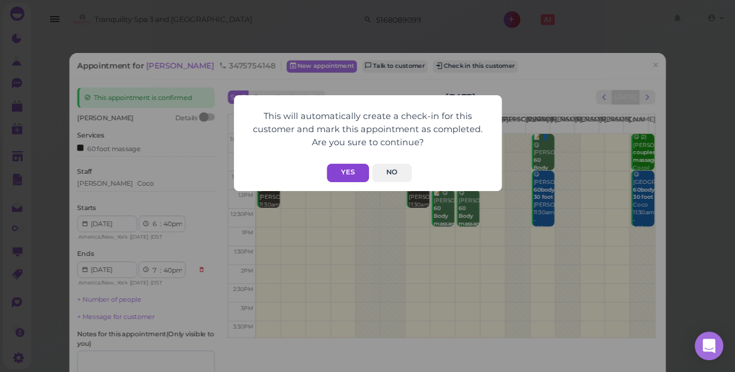
click at [340, 175] on button "Yes" at bounding box center [348, 173] width 42 height 18
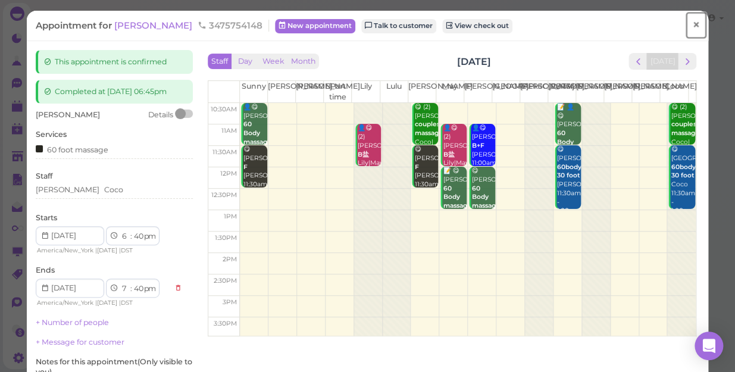
click at [692, 27] on span "×" at bounding box center [696, 25] width 8 height 17
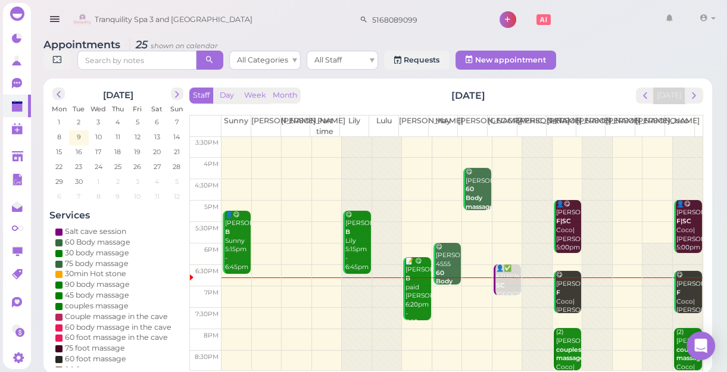
scroll to position [4, 0]
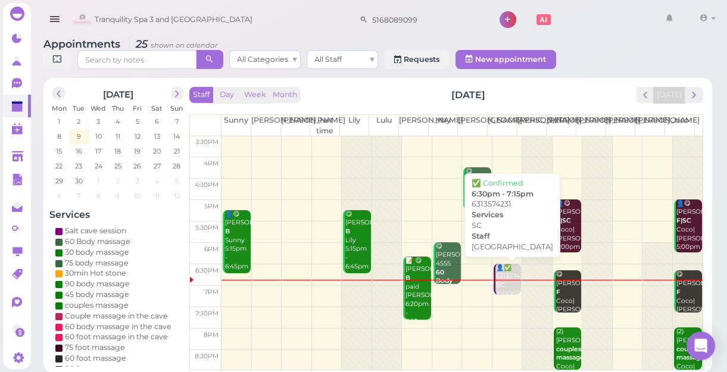
click at [496, 287] on b "SC" at bounding box center [500, 285] width 9 height 8
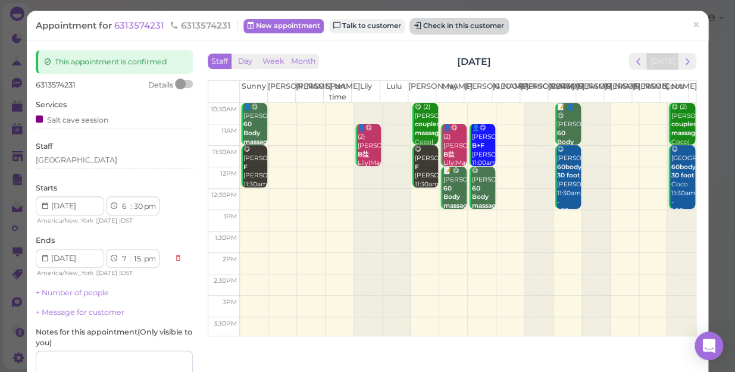
click at [450, 29] on button "Check in this customer" at bounding box center [459, 26] width 97 height 14
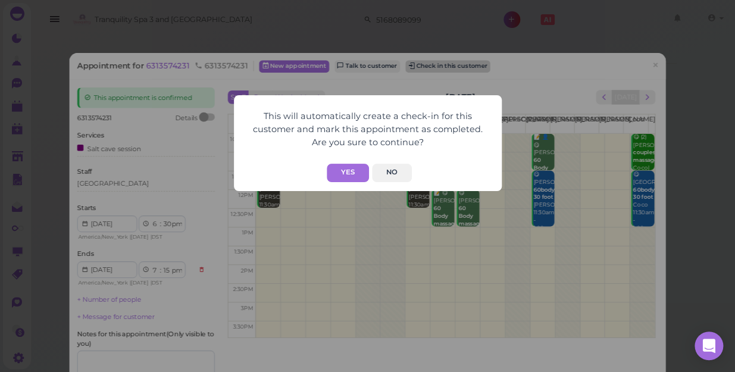
click at [450, 29] on div "This will automatically create a check-in for this customer and mark this appoi…" at bounding box center [367, 186] width 735 height 372
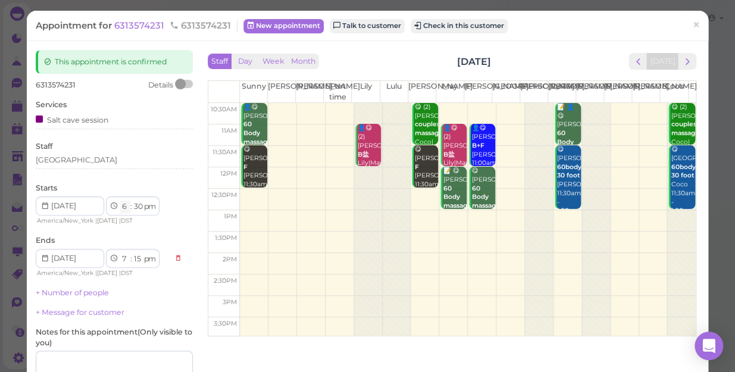
click at [125, 208] on select "1 2 3 4 5 6 7 8 9 10 11 12" at bounding box center [125, 207] width 10 height 12
click at [136, 207] on select "00 05 10 15 20 25 30 35 40 45 50 55" at bounding box center [138, 207] width 12 height 12
select select "50"
click at [132, 201] on select "00 05 10 15 20 25 30 35 40 45 50 55" at bounding box center [138, 207] width 12 height 12
select select "35"
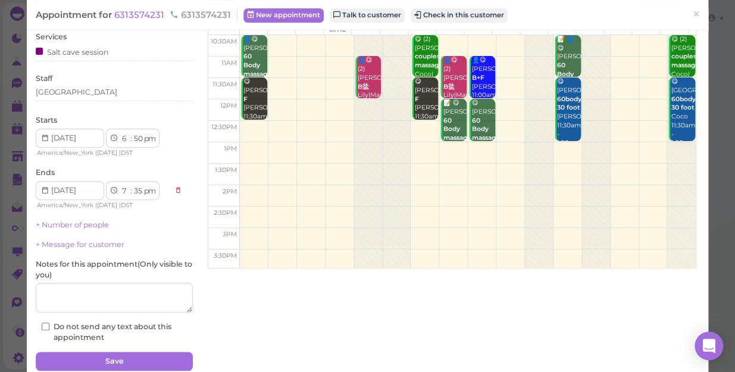
scroll to position [116, 0]
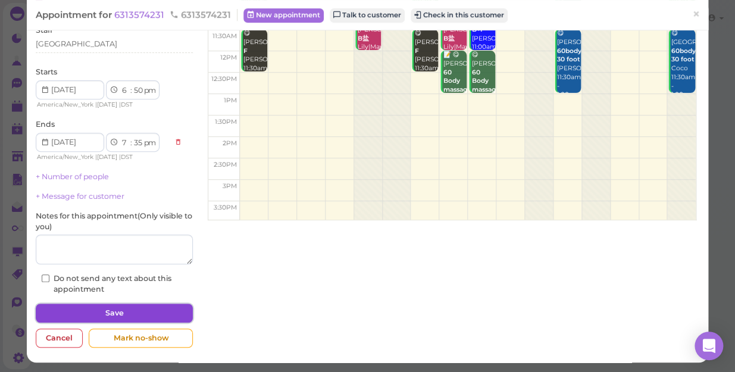
click at [156, 314] on button "Save" at bounding box center [114, 312] width 157 height 19
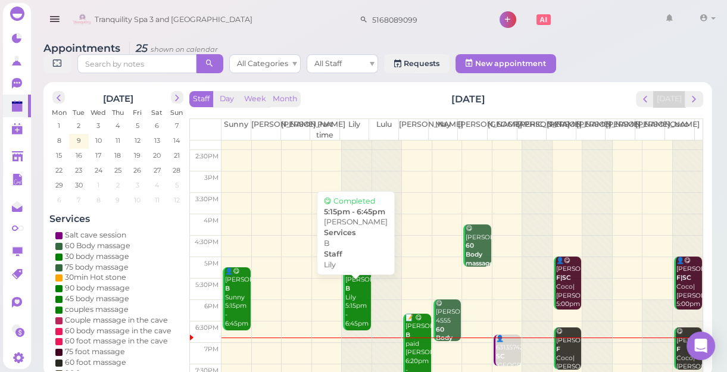
scroll to position [215, 0]
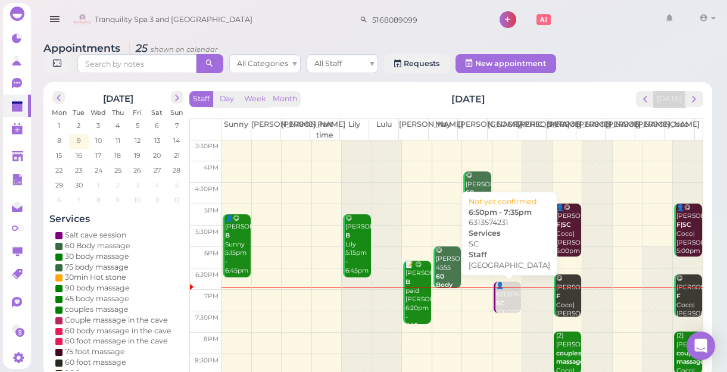
click at [501, 291] on div "👤6313574231 [GEOGRAPHIC_DATA] 6:50pm - 7:35pm" at bounding box center [508, 311] width 26 height 61
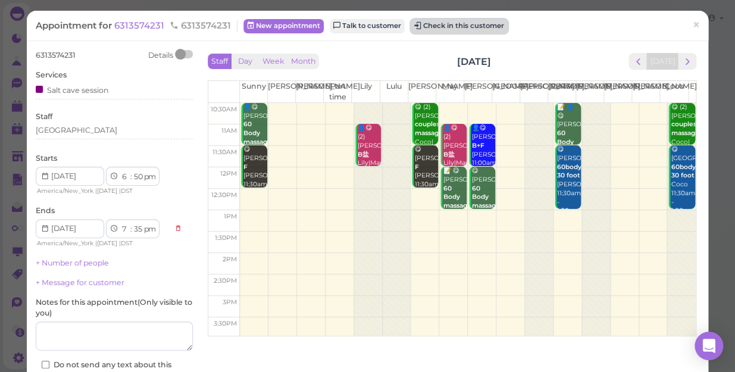
click at [474, 27] on button "Check in this customer" at bounding box center [459, 26] width 97 height 14
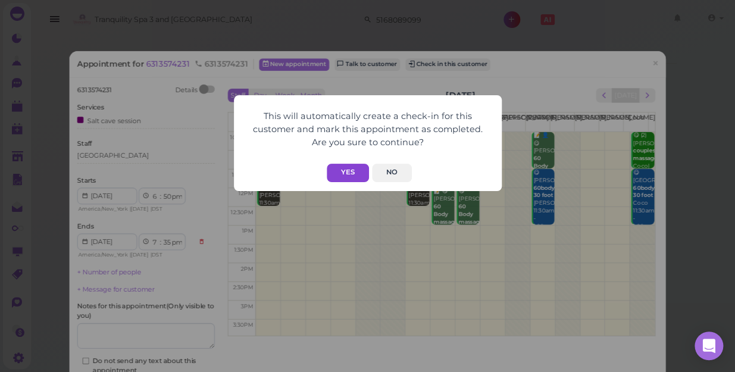
click at [347, 173] on button "Yes" at bounding box center [348, 173] width 42 height 18
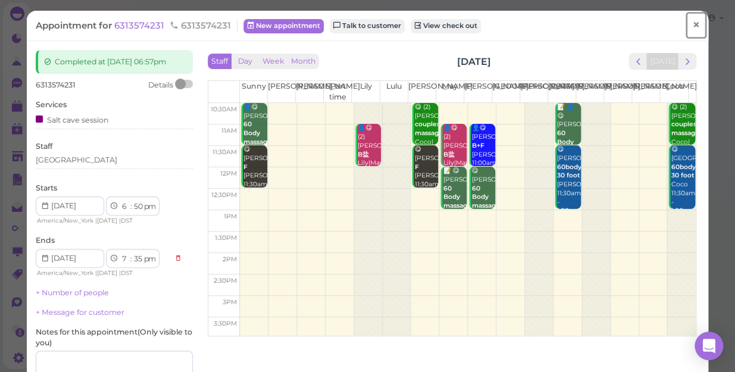
click at [692, 25] on span "×" at bounding box center [696, 25] width 8 height 17
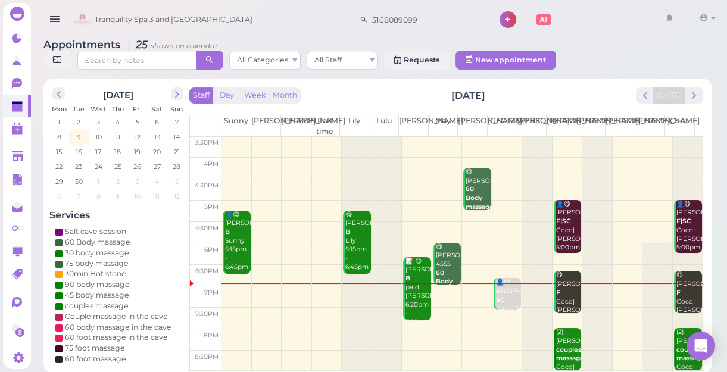
scroll to position [4, 0]
click at [625, 48] on div "Appointments 25 shown on calendar All Categories All Staff Requests New appoint…" at bounding box center [377, 55] width 668 height 34
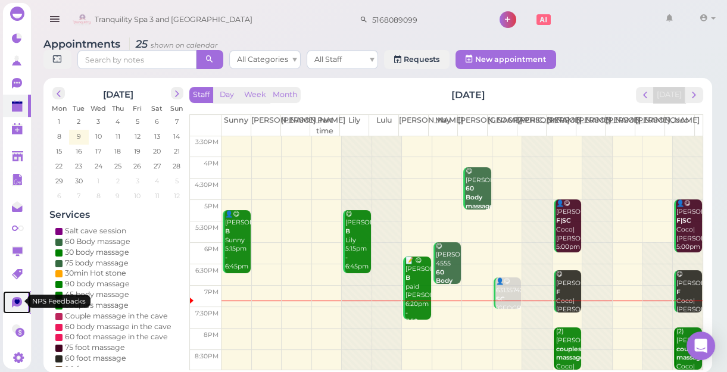
click at [14, 302] on icon at bounding box center [17, 302] width 10 height 11
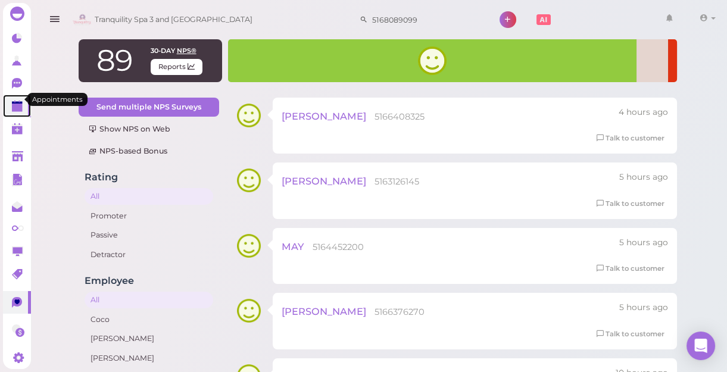
click at [12, 104] on polygon at bounding box center [17, 108] width 11 height 8
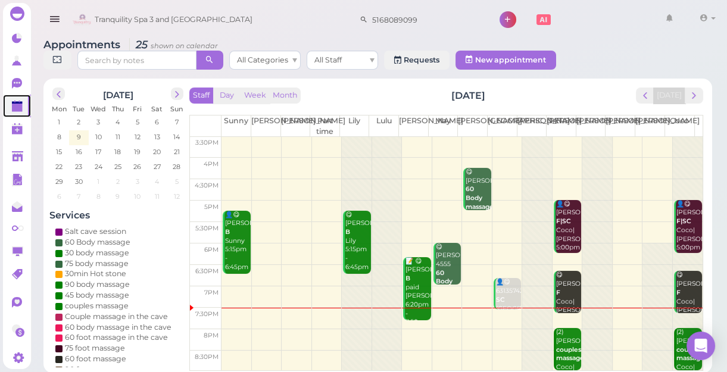
scroll to position [4, 0]
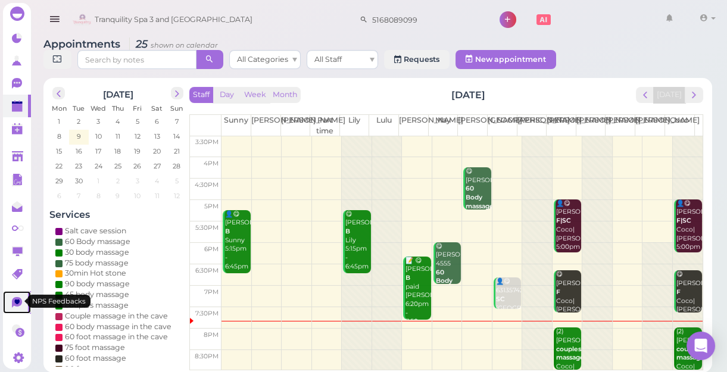
click at [17, 301] on icon at bounding box center [17, 301] width 5 height 5
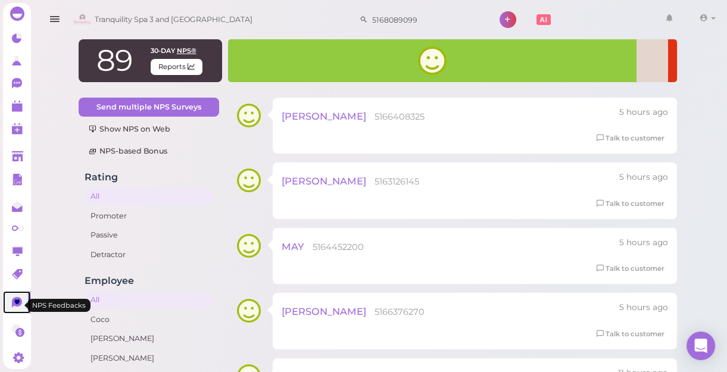
click at [17, 301] on icon at bounding box center [17, 301] width 5 height 5
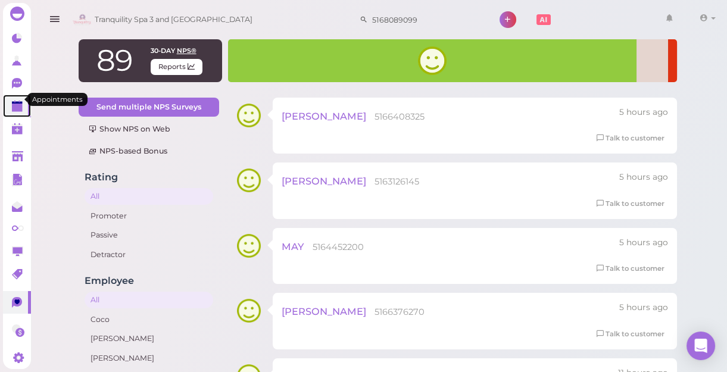
click at [15, 102] on polygon at bounding box center [17, 103] width 11 height 2
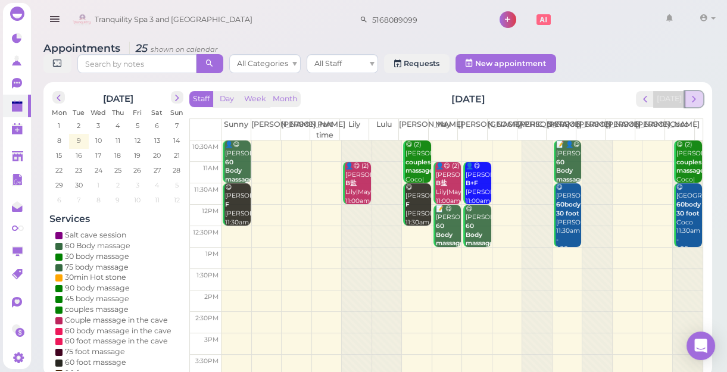
click at [690, 100] on span "next" at bounding box center [693, 98] width 11 height 11
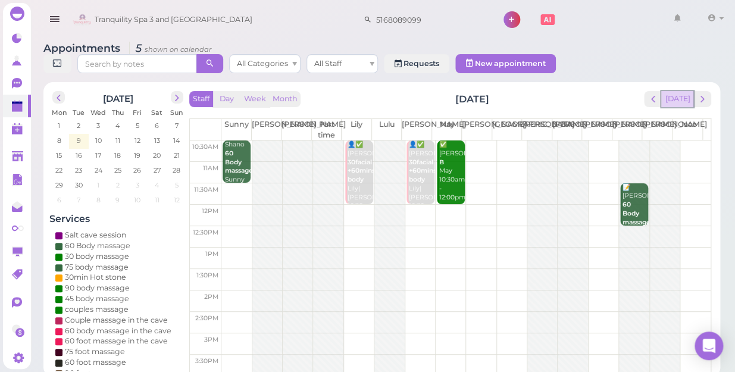
click at [677, 91] on button "[DATE]" at bounding box center [677, 99] width 32 height 16
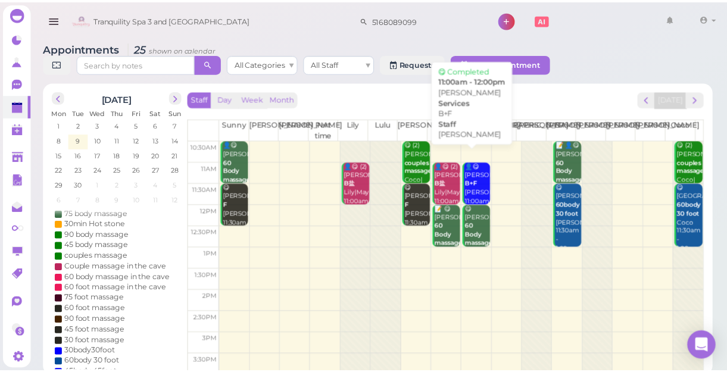
scroll to position [215, 0]
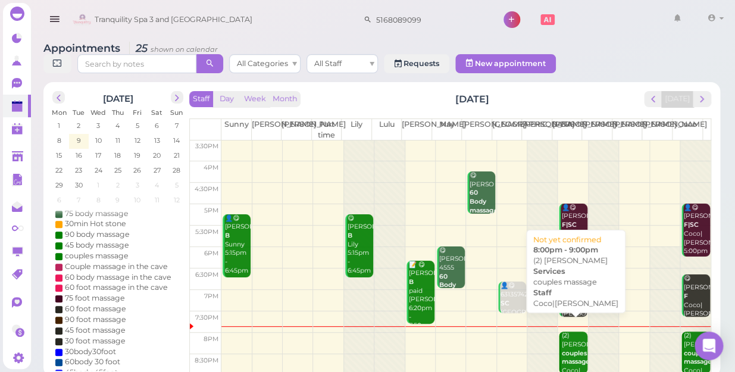
click at [563, 331] on div "(2) [PERSON_NAME] couples massage Coco|[PERSON_NAME] 8:00pm - 9:00pm" at bounding box center [573, 370] width 26 height 79
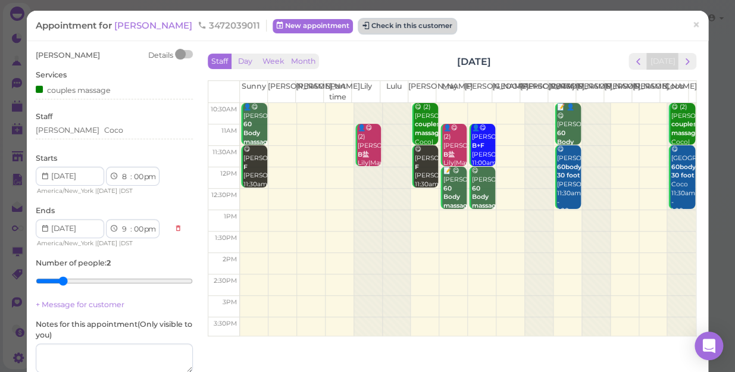
click at [359, 28] on button "Check in this customer" at bounding box center [407, 26] width 97 height 14
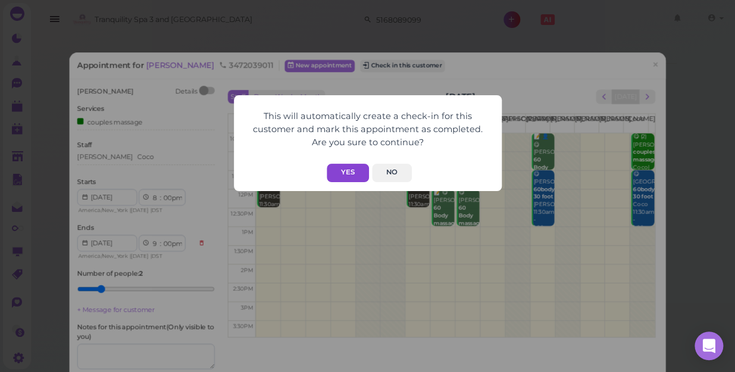
click at [347, 174] on button "Yes" at bounding box center [348, 173] width 42 height 18
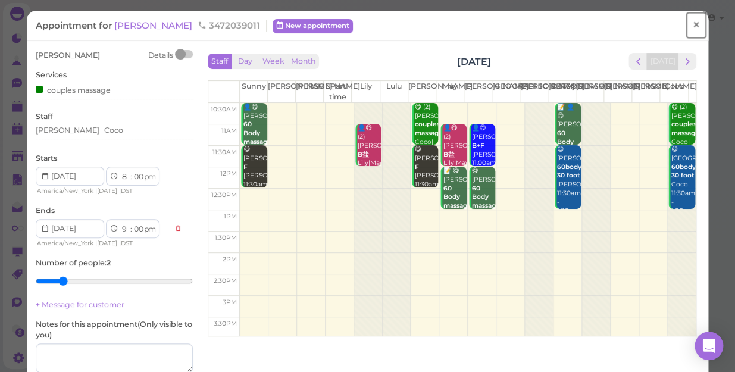
click at [694, 26] on link "×" at bounding box center [696, 25] width 22 height 28
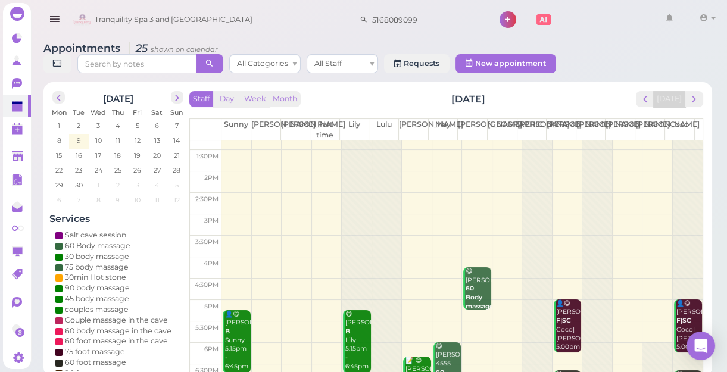
scroll to position [215, 0]
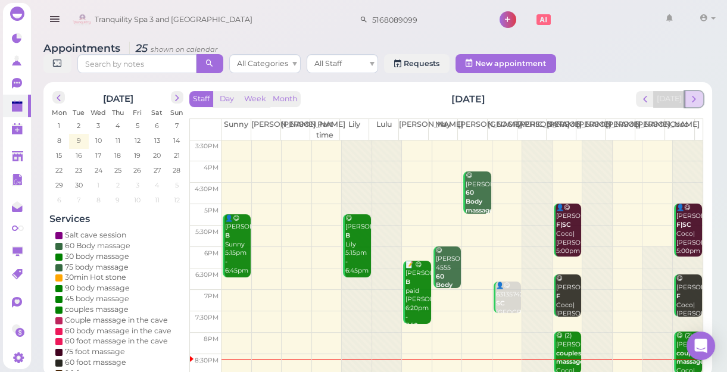
click at [699, 102] on button "next" at bounding box center [693, 99] width 18 height 16
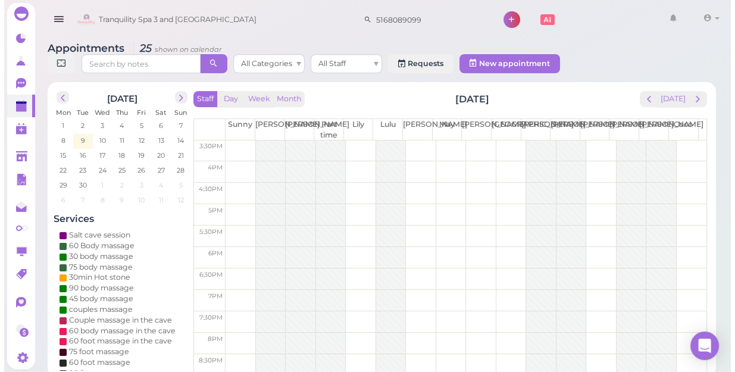
scroll to position [0, 0]
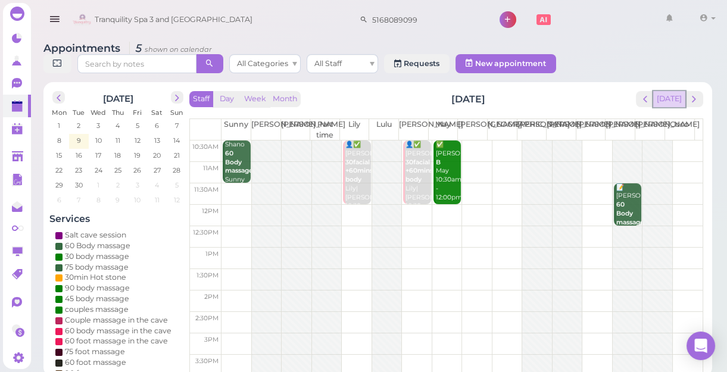
click at [674, 105] on div "Staff Day Week Month [DATE] [DATE] [PERSON_NAME] Part time [PERSON_NAME] [PERSO…" at bounding box center [445, 232] width 513 height 283
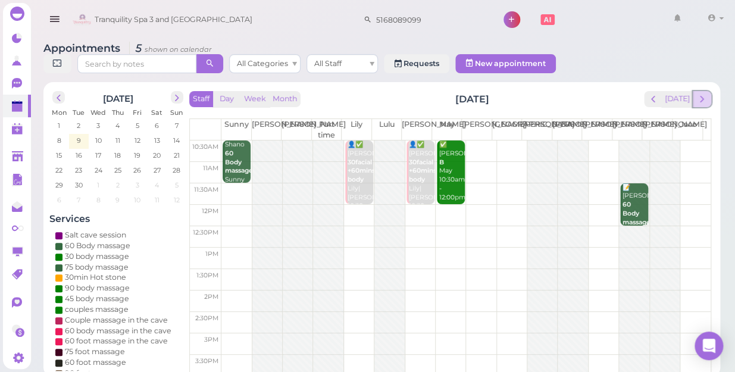
click at [699, 95] on button "next" at bounding box center [702, 99] width 18 height 16
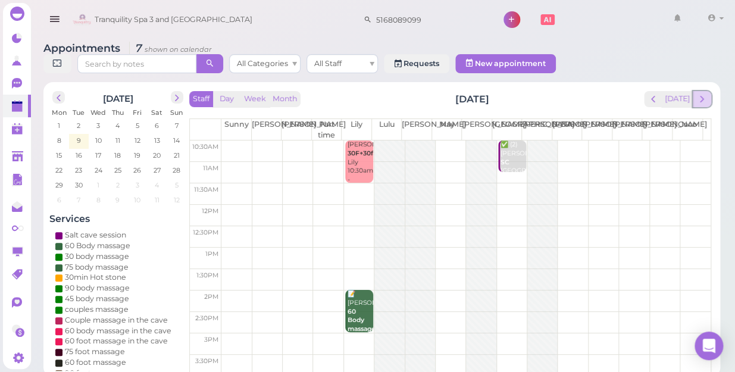
click at [702, 93] on button "next" at bounding box center [702, 99] width 18 height 16
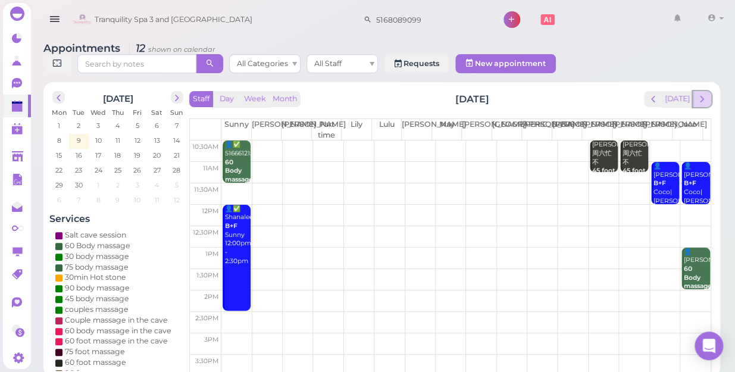
click at [705, 93] on span "next" at bounding box center [701, 98] width 11 height 11
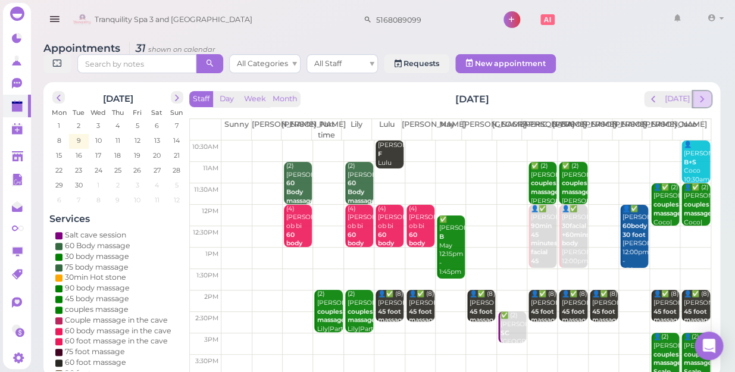
click at [706, 93] on span "next" at bounding box center [701, 98] width 11 height 11
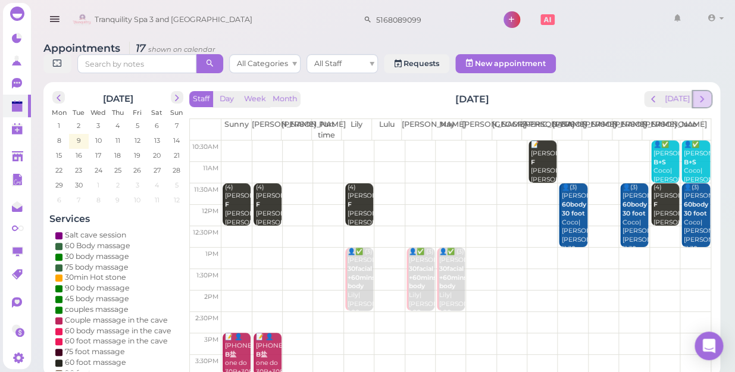
click at [698, 93] on span "next" at bounding box center [701, 98] width 11 height 11
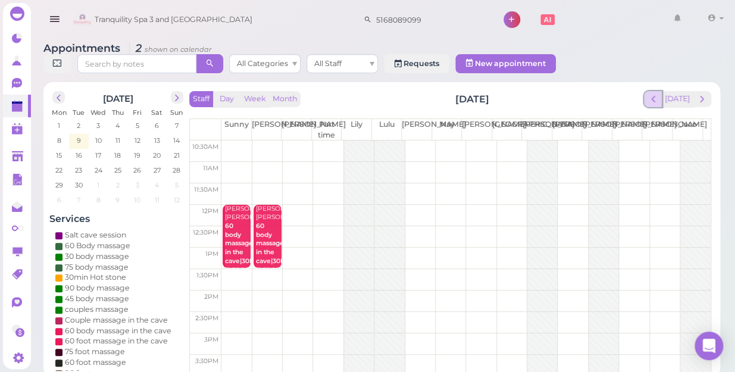
click at [655, 93] on span "prev" at bounding box center [652, 98] width 11 height 11
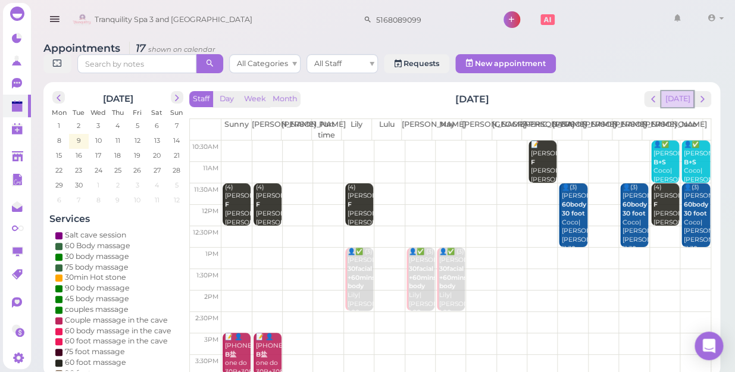
click at [675, 91] on button "[DATE]" at bounding box center [677, 99] width 32 height 16
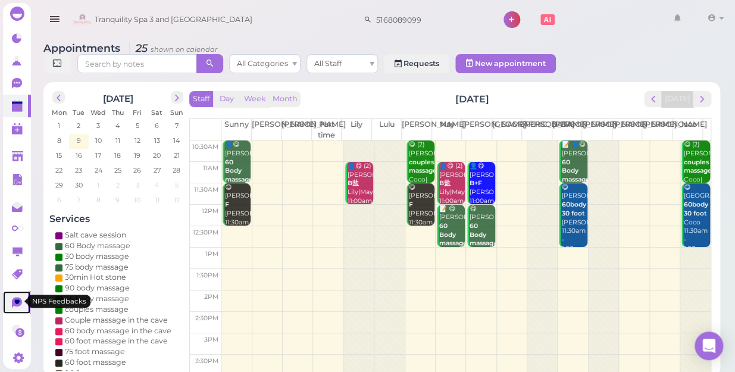
click at [18, 299] on icon at bounding box center [18, 303] width 12 height 12
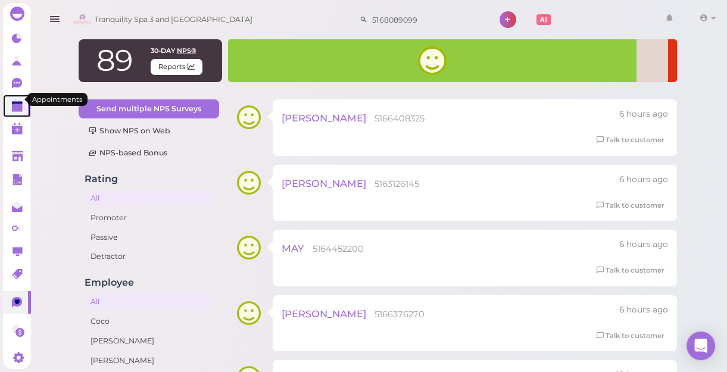
click at [15, 105] on icon at bounding box center [18, 107] width 12 height 12
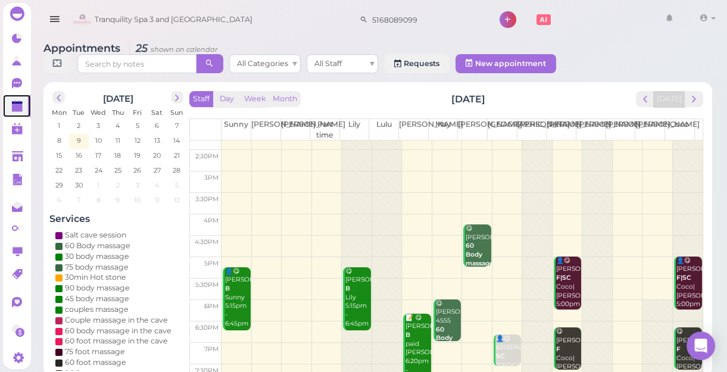
scroll to position [215, 0]
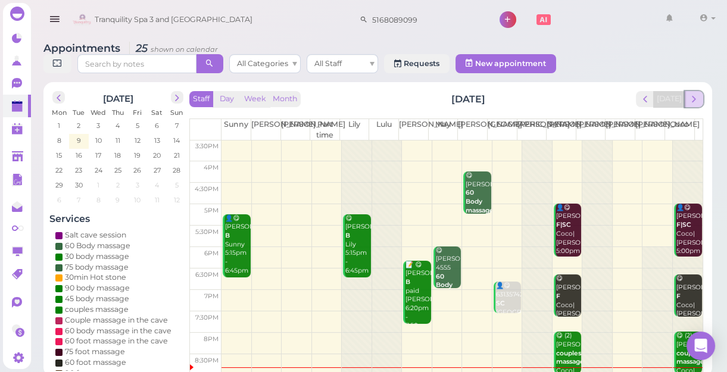
click at [694, 102] on span "next" at bounding box center [693, 98] width 11 height 11
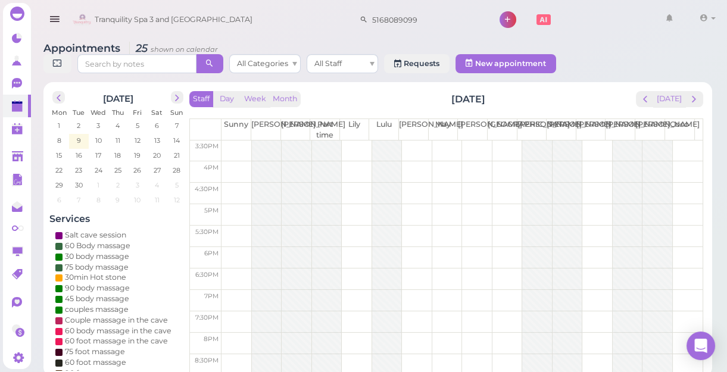
click at [694, 102] on span "next" at bounding box center [693, 98] width 11 height 11
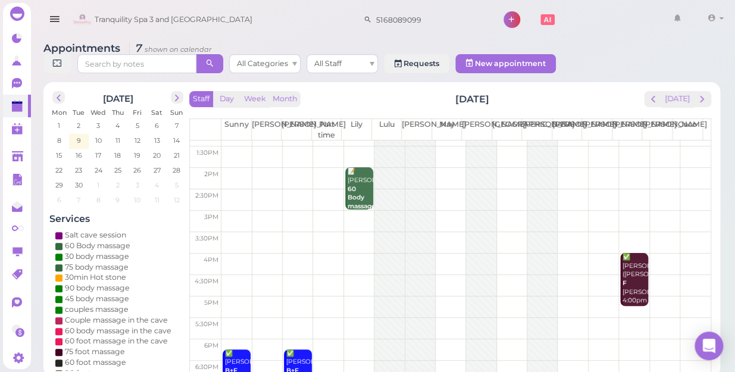
scroll to position [0, 0]
